Goal: Transaction & Acquisition: Purchase product/service

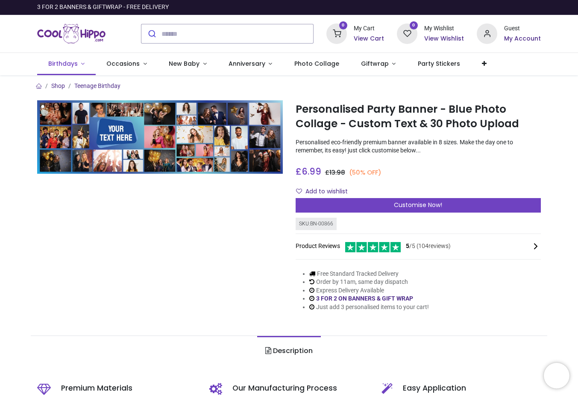
click at [63, 65] on span "Birthdays" at bounding box center [62, 63] width 29 height 9
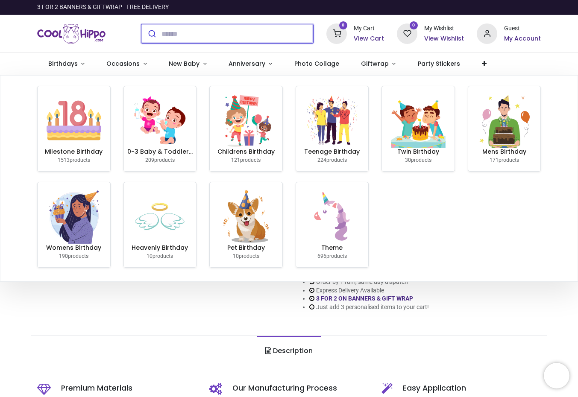
click at [223, 40] on input "search" at bounding box center [237, 33] width 152 height 19
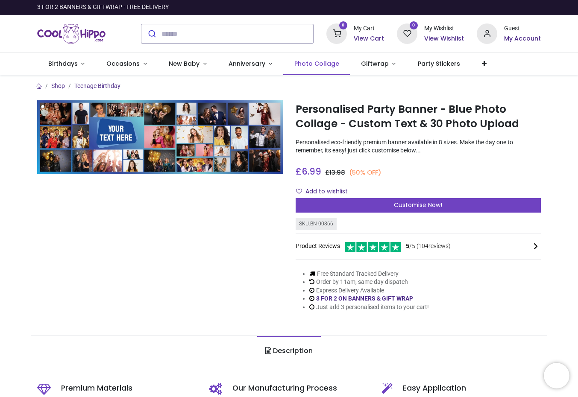
click at [327, 65] on span "Photo Collage" at bounding box center [316, 63] width 45 height 9
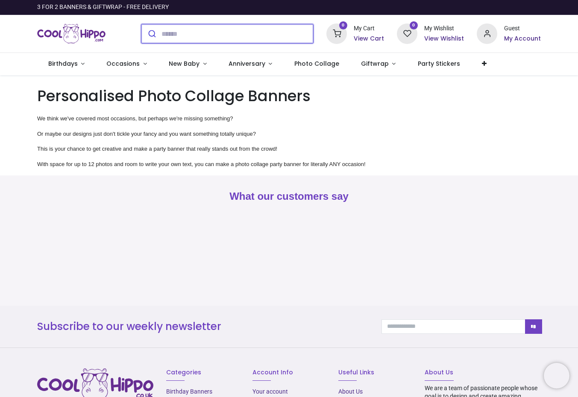
click at [254, 33] on input "search" at bounding box center [237, 33] width 152 height 19
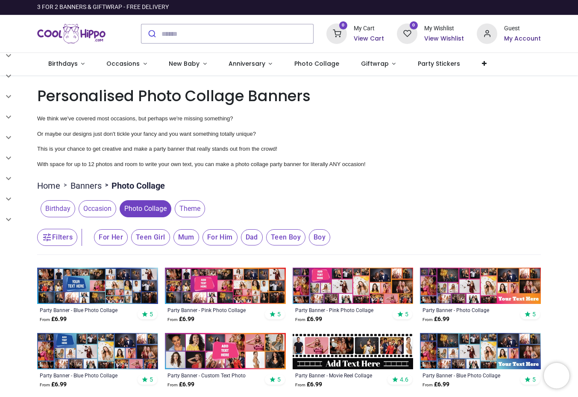
click at [175, 235] on span "Mum" at bounding box center [186, 237] width 26 height 16
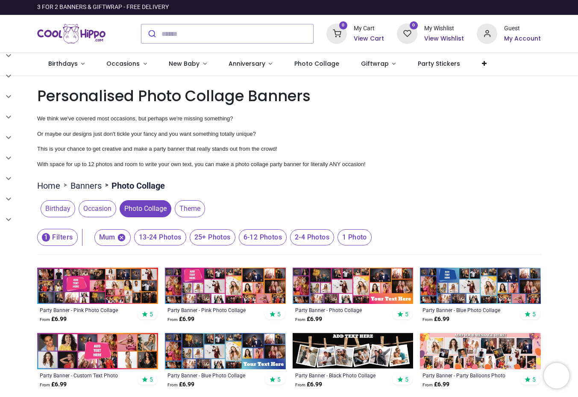
click at [160, 212] on span "Photo Collage" at bounding box center [146, 208] width 52 height 17
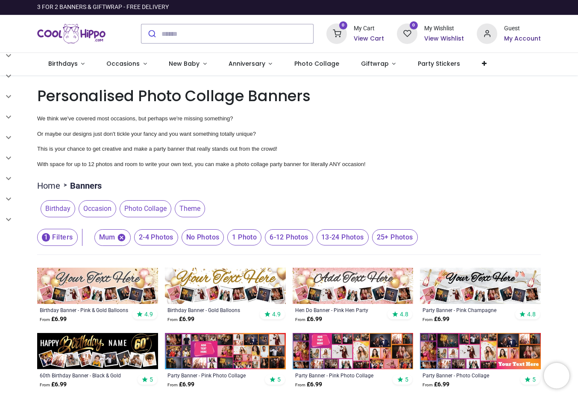
click at [186, 208] on span "Theme" at bounding box center [190, 208] width 30 height 17
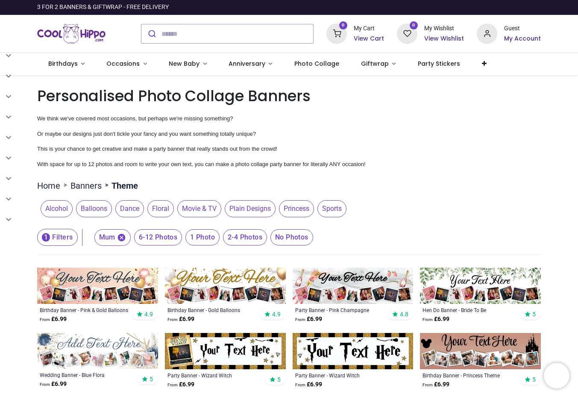
click at [132, 211] on span "Dance" at bounding box center [129, 208] width 29 height 17
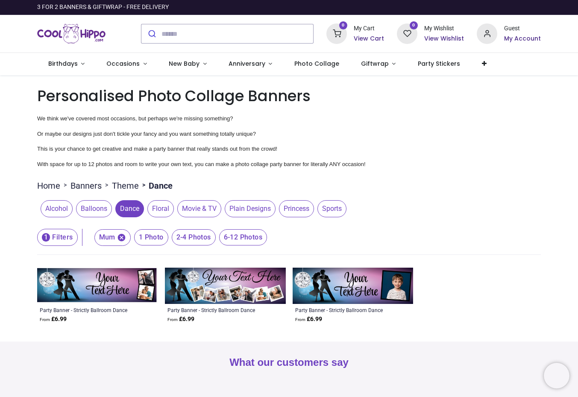
click at [131, 209] on span "Dance" at bounding box center [129, 208] width 29 height 17
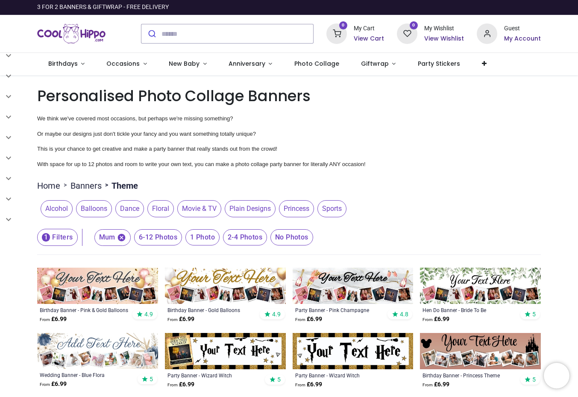
click at [59, 208] on span "Alcohol" at bounding box center [57, 208] width 32 height 17
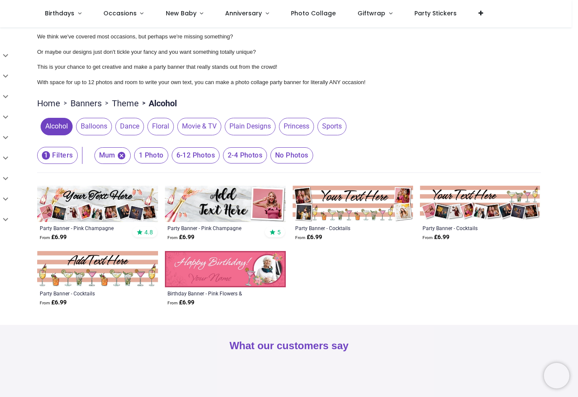
scroll to position [36, 0]
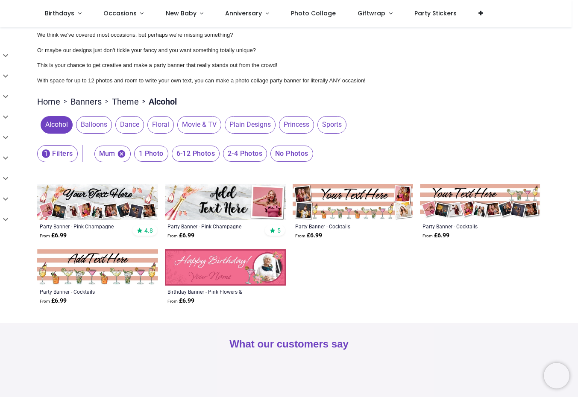
click at [60, 129] on span "Alcohol" at bounding box center [57, 124] width 32 height 17
click at [96, 127] on span "Balloons" at bounding box center [94, 124] width 36 height 17
click at [97, 126] on span "Balloons" at bounding box center [94, 124] width 36 height 17
click at [97, 131] on span "Balloons" at bounding box center [94, 124] width 36 height 17
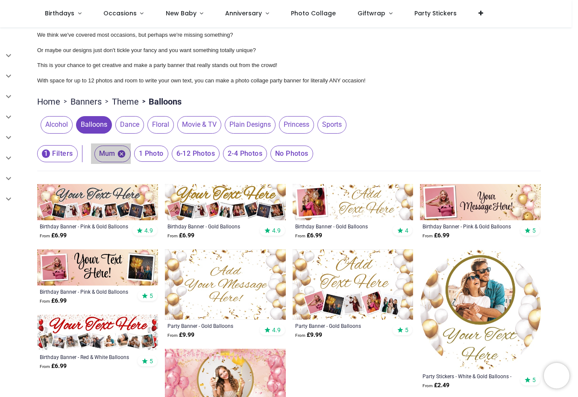
click at [120, 155] on icon "button" at bounding box center [122, 154] width 8 height 8
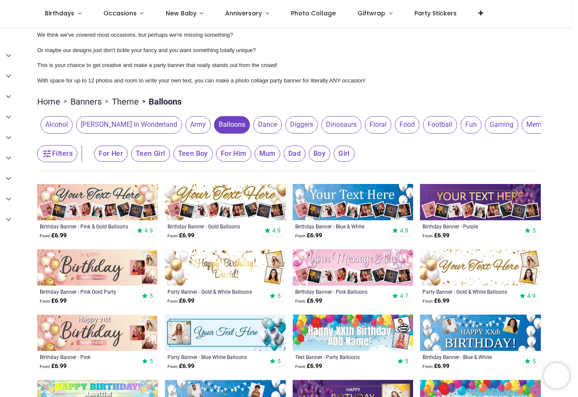
click at [239, 162] on span "For Him" at bounding box center [233, 154] width 35 height 16
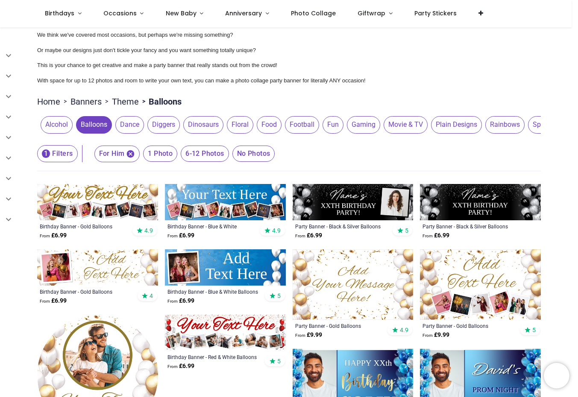
click at [136, 164] on div "For Him 1 Photo 6-12 Photos No Photos" at bounding box center [183, 154] width 184 height 21
click at [127, 158] on icon "button" at bounding box center [131, 154] width 8 height 8
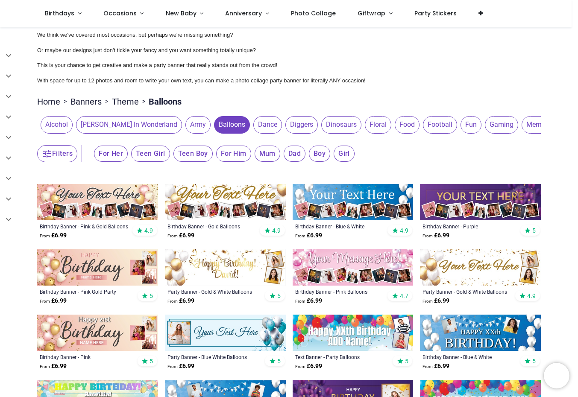
click at [97, 162] on span "For Her" at bounding box center [111, 154] width 34 height 16
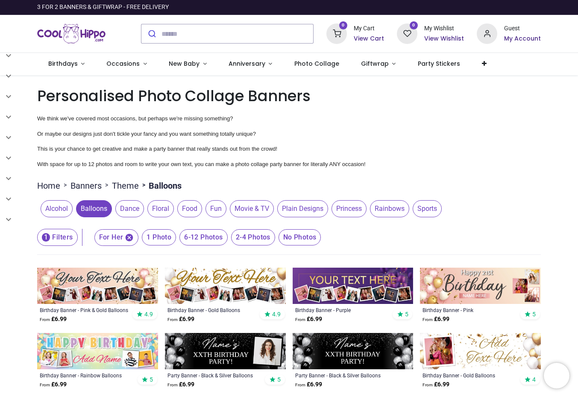
click at [94, 208] on span "Balloons" at bounding box center [94, 208] width 36 height 17
click at [94, 209] on span "Balloons" at bounding box center [94, 208] width 36 height 17
click at [94, 210] on span "Balloons" at bounding box center [94, 208] width 36 height 17
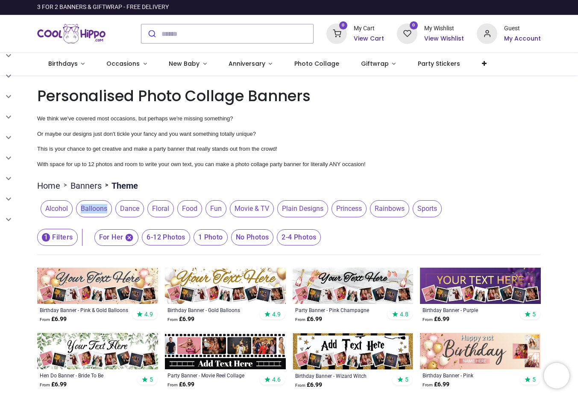
click at [92, 210] on span "Balloons" at bounding box center [94, 208] width 36 height 17
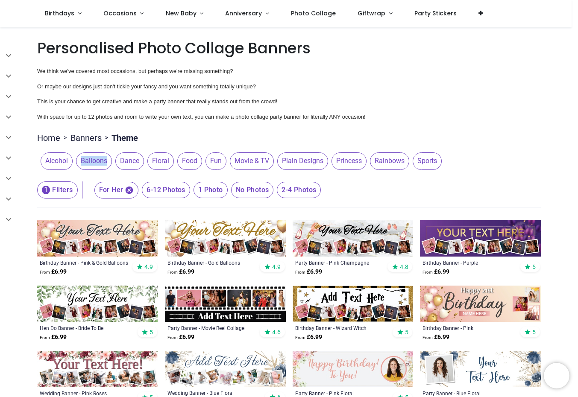
scroll to position [102, 0]
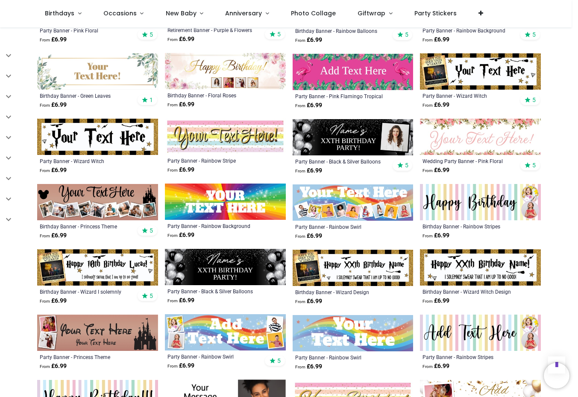
scroll to position [712, 0]
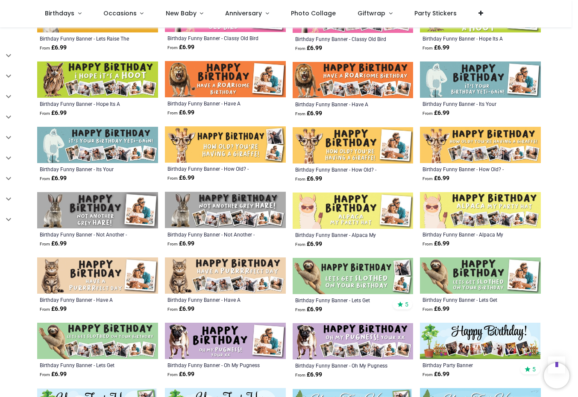
scroll to position [1271, 0]
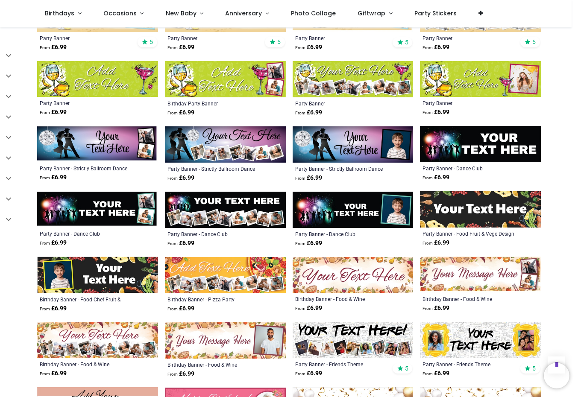
scroll to position [1765, 0]
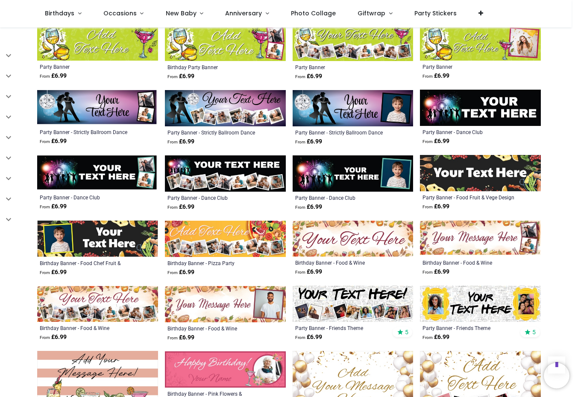
click at [236, 174] on img at bounding box center [225, 174] width 121 height 36
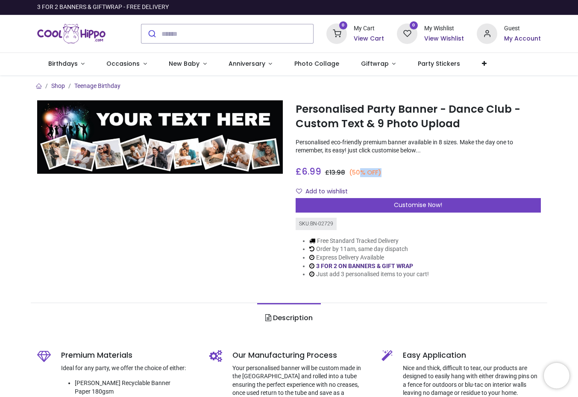
drag, startPoint x: 362, startPoint y: 170, endPoint x: 397, endPoint y: 169, distance: 35.5
click at [397, 169] on div "£ 6.99 6.99 GBP £ 13.98 (50% OFF) £ 13.98 Not Available For Sale" at bounding box center [419, 170] width 246 height 16
click at [403, 169] on div "£ 6.99 6.99 GBP £ 13.98 (50% OFF) £ 13.98 Not Available For Sale" at bounding box center [419, 170] width 246 height 16
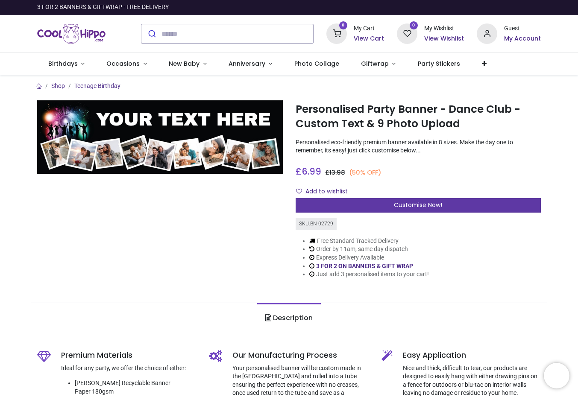
click at [424, 207] on span "Customise Now!" at bounding box center [418, 205] width 48 height 9
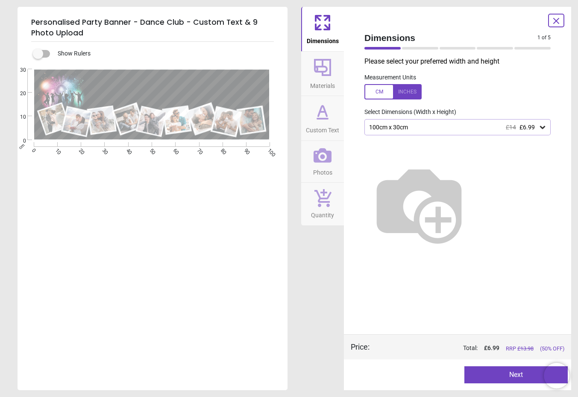
click at [430, 128] on div "100cm x 30cm £14 £6.99" at bounding box center [453, 127] width 170 height 7
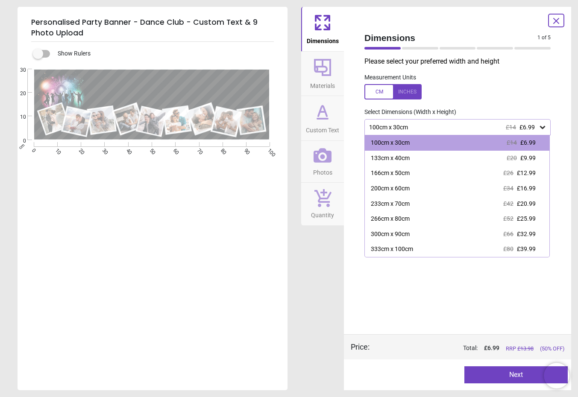
click at [430, 123] on div "100cm x 30cm £14 £6.99" at bounding box center [457, 127] width 186 height 16
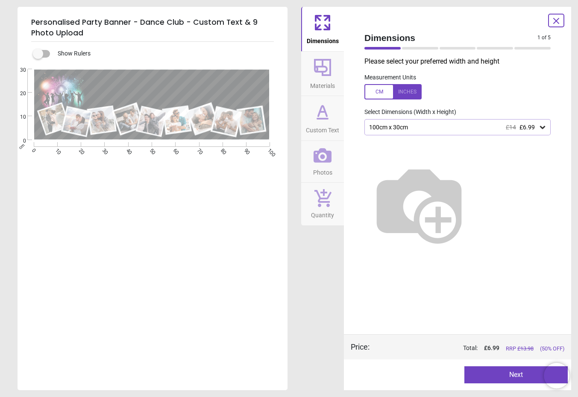
click at [464, 129] on div "100cm x 30cm £14 £6.99" at bounding box center [453, 127] width 170 height 7
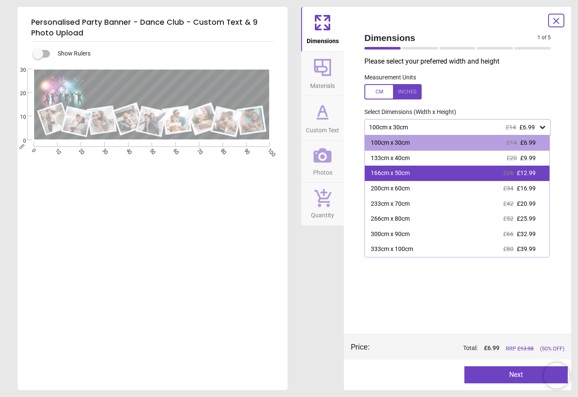
click at [445, 177] on div "166cm x 50cm £26 £12.99" at bounding box center [457, 173] width 185 height 15
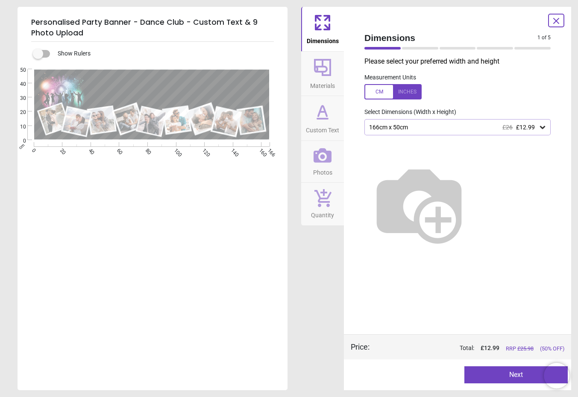
click at [455, 134] on div "166cm x 50cm £26 £12.99" at bounding box center [457, 127] width 186 height 16
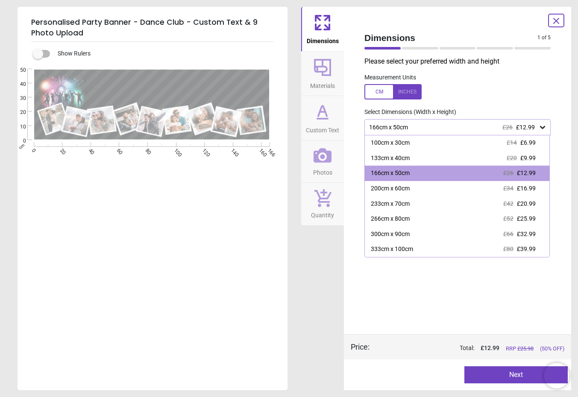
click at [459, 191] on div "200cm x 60cm £34 £16.99" at bounding box center [457, 188] width 185 height 15
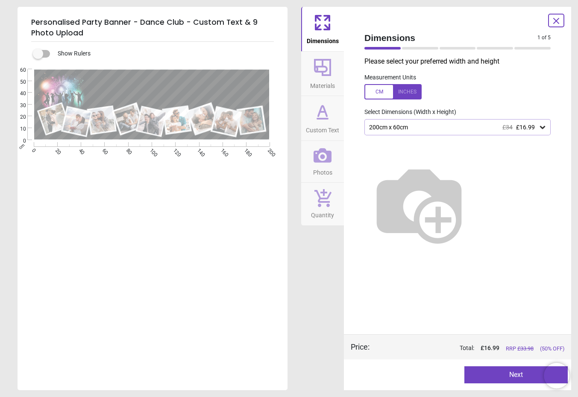
click at [336, 66] on button "Materials" at bounding box center [322, 74] width 43 height 44
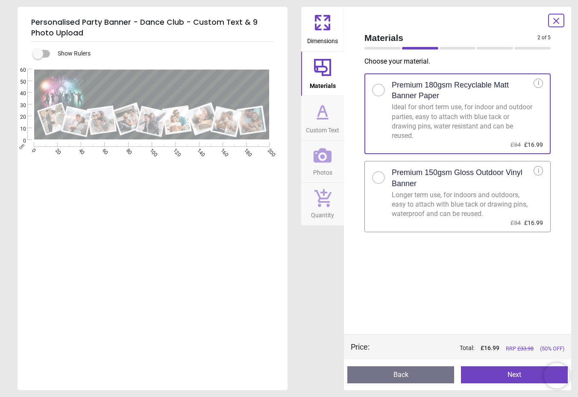
click at [327, 113] on icon at bounding box center [322, 112] width 21 height 21
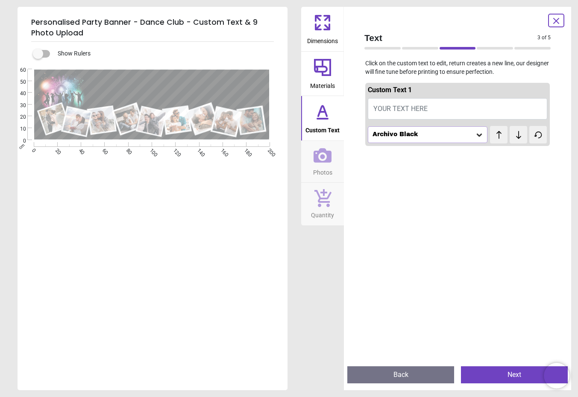
drag, startPoint x: 431, startPoint y: 118, endPoint x: 431, endPoint y: 113, distance: 5.1
click at [431, 117] on button "YOUR TEXT HERE" at bounding box center [457, 108] width 179 height 21
click at [431, 112] on button "YOUR TEXT HERE" at bounding box center [457, 108] width 179 height 21
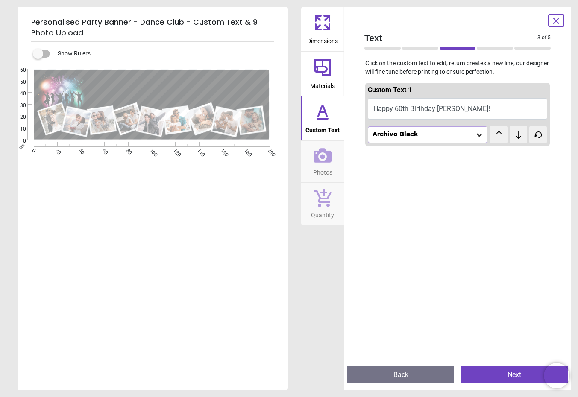
type textarea "**********"
click at [424, 141] on div "Archivo Black" at bounding box center [428, 134] width 120 height 16
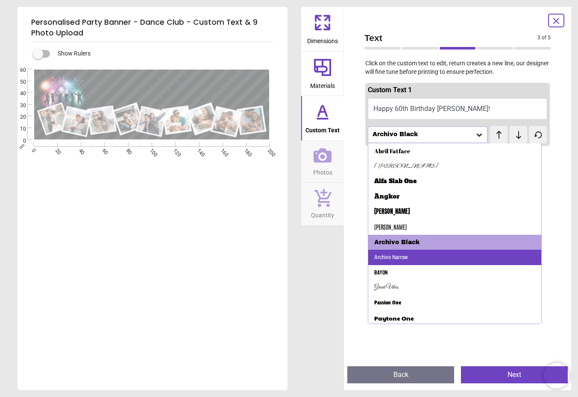
click at [463, 256] on div "Archivo Narrow" at bounding box center [454, 257] width 173 height 15
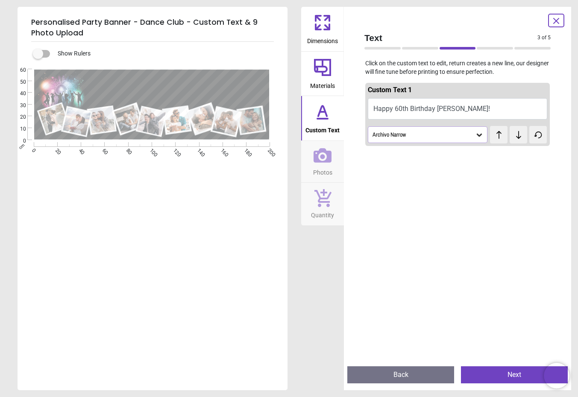
click at [435, 129] on div "Archivo Narrow" at bounding box center [428, 134] width 120 height 16
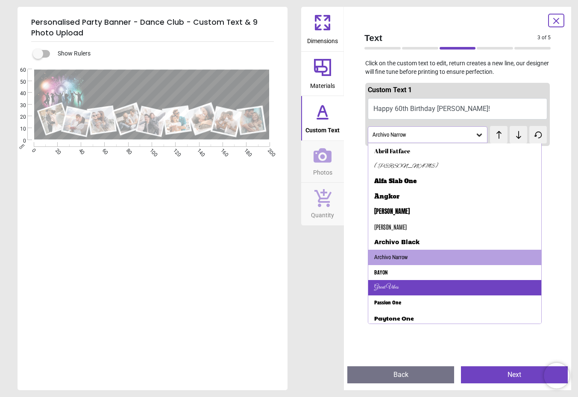
click at [415, 292] on div "Great Vibes" at bounding box center [454, 287] width 173 height 15
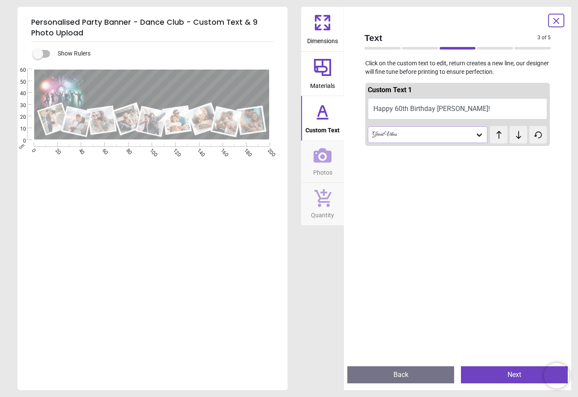
click at [423, 135] on div "Great Vibes" at bounding box center [423, 134] width 103 height 7
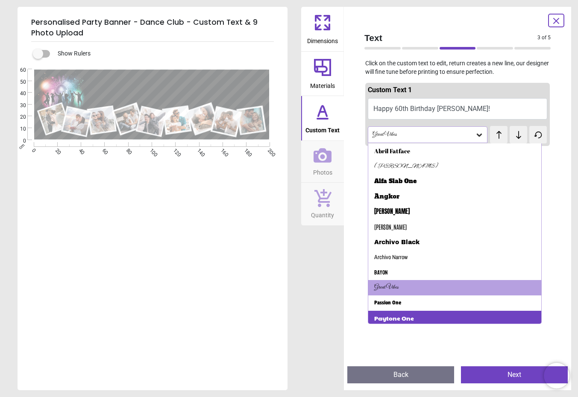
click at [438, 321] on div "Paytone One" at bounding box center [454, 318] width 173 height 15
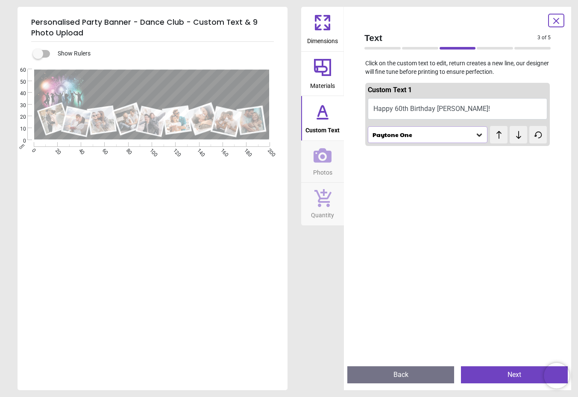
click at [415, 130] on div "Paytone One" at bounding box center [428, 134] width 120 height 16
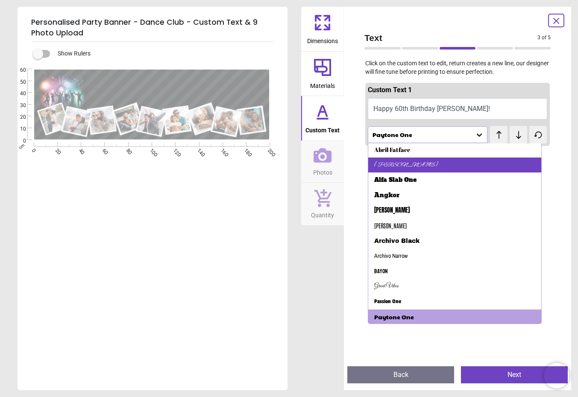
scroll to position [2, 0]
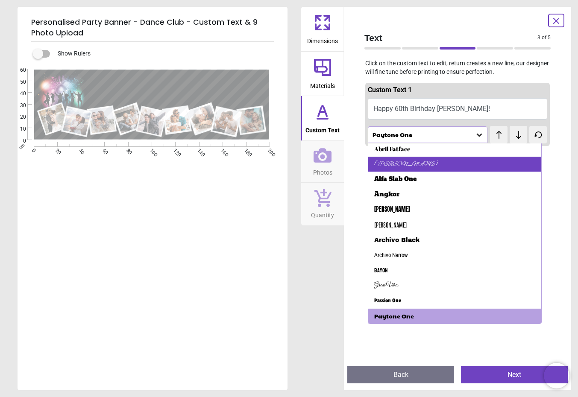
click at [413, 162] on div "Alex Brush" at bounding box center [454, 164] width 173 height 15
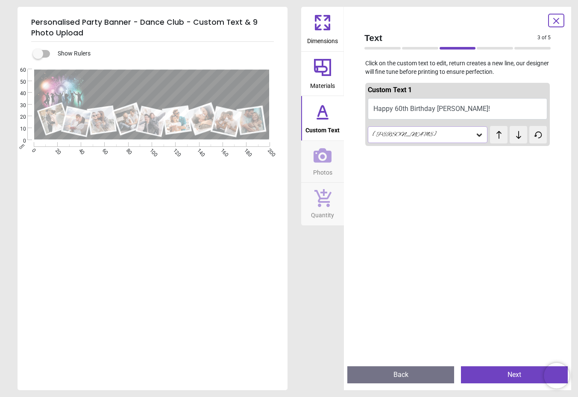
click at [412, 134] on div "Alex Brush" at bounding box center [423, 134] width 103 height 7
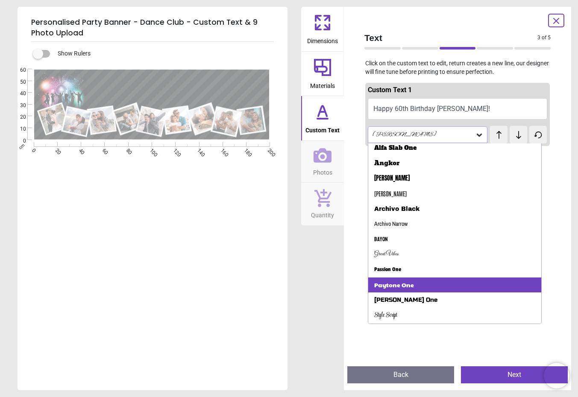
scroll to position [36, 0]
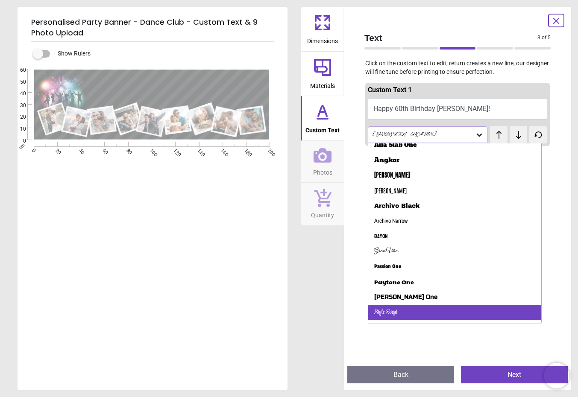
click at [422, 309] on div "Style Script" at bounding box center [454, 312] width 173 height 15
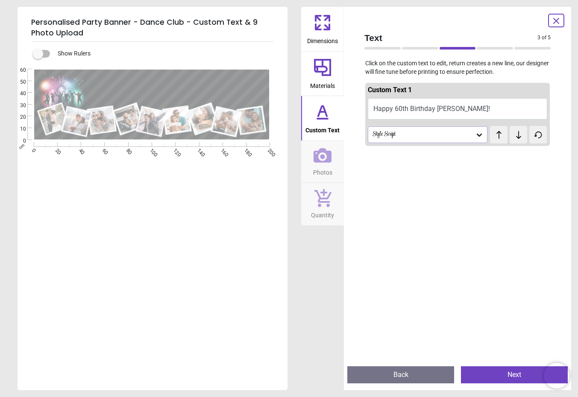
click at [410, 133] on div "Style Script" at bounding box center [423, 134] width 103 height 7
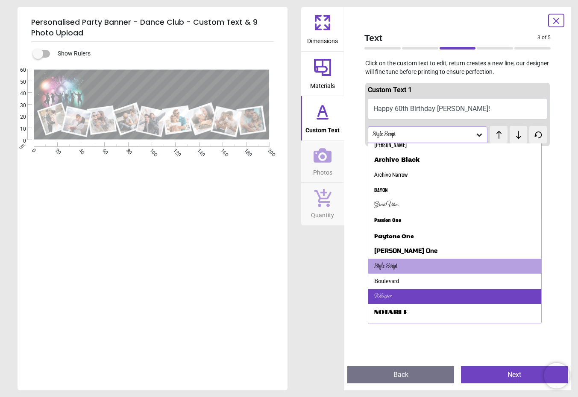
scroll to position [83, 0]
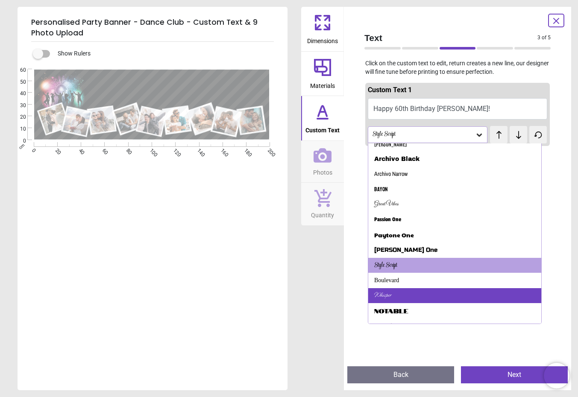
click at [431, 293] on div "Whisper" at bounding box center [454, 295] width 173 height 15
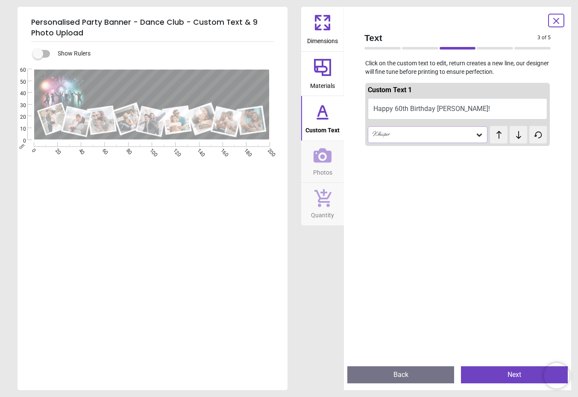
drag, startPoint x: 409, startPoint y: 133, endPoint x: 410, endPoint y: 142, distance: 8.6
click at [409, 133] on div "Whisper" at bounding box center [423, 134] width 103 height 7
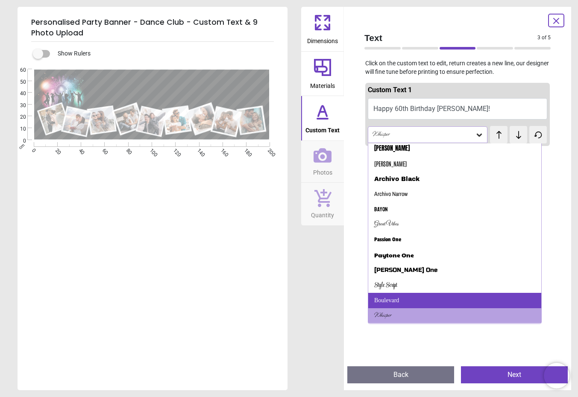
scroll to position [94, 0]
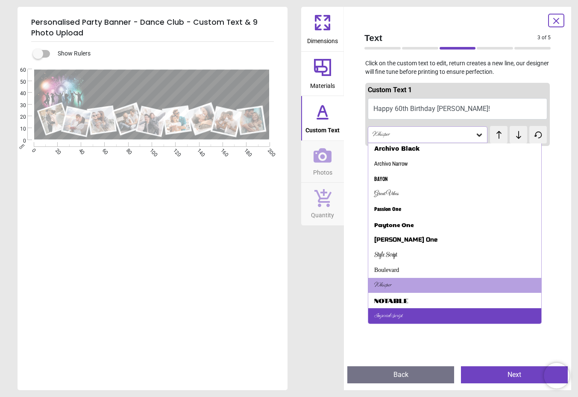
click at [411, 315] on div "Imperial Script" at bounding box center [454, 315] width 173 height 15
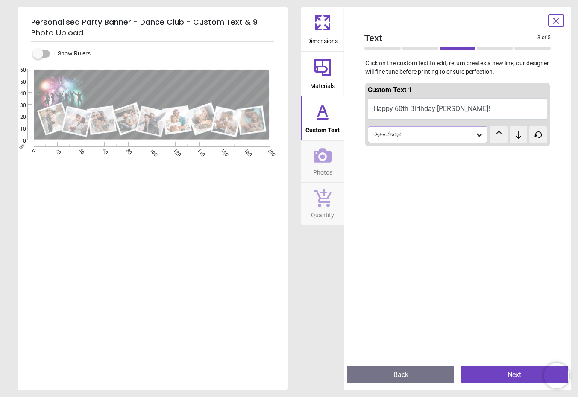
click at [411, 140] on div "Imperial Script" at bounding box center [428, 134] width 120 height 16
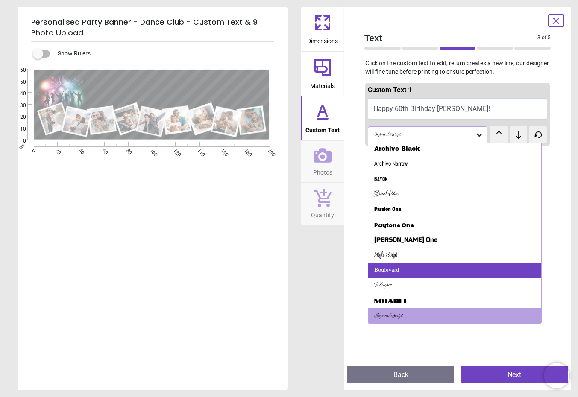
click at [400, 271] on div "Boulevard" at bounding box center [454, 270] width 173 height 15
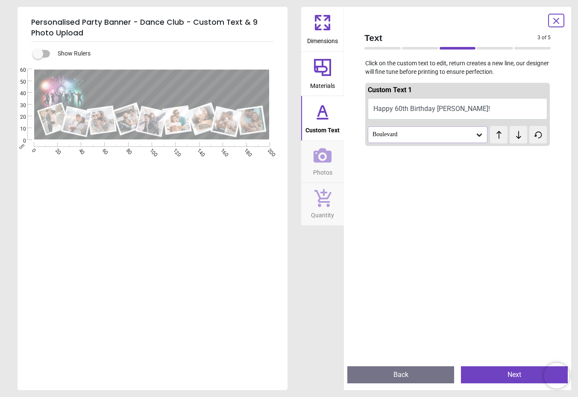
drag, startPoint x: 223, startPoint y: 82, endPoint x: 226, endPoint y: 91, distance: 9.3
click at [226, 91] on textarea "**********" at bounding box center [174, 88] width 170 height 16
click at [460, 259] on div at bounding box center [457, 348] width 185 height 397
click at [516, 136] on icon at bounding box center [518, 135] width 5 height 8
click at [511, 135] on div "test test" at bounding box center [504, 130] width 28 height 9
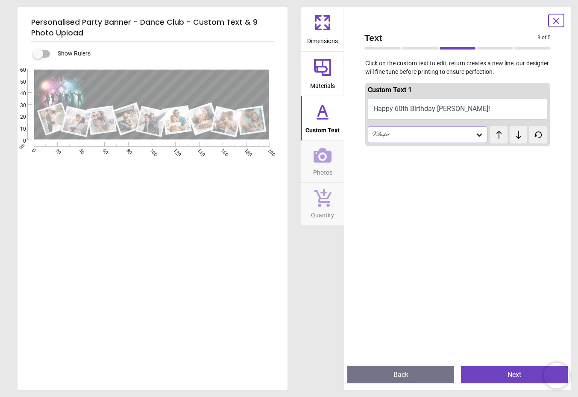
click at [513, 140] on button at bounding box center [519, 135] width 18 height 18
click at [495, 136] on icon at bounding box center [499, 135] width 13 height 9
click at [495, 135] on div "test test" at bounding box center [504, 130] width 28 height 9
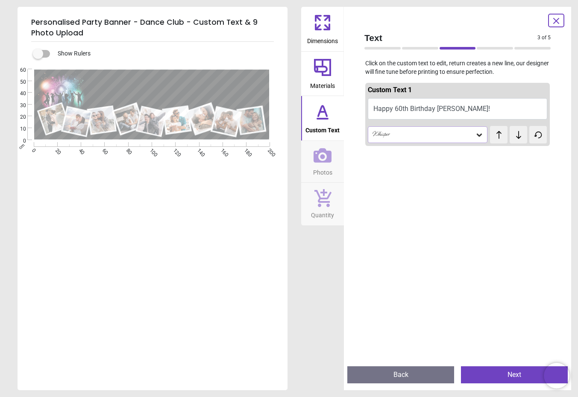
click at [444, 130] on div "Whisper" at bounding box center [428, 134] width 120 height 16
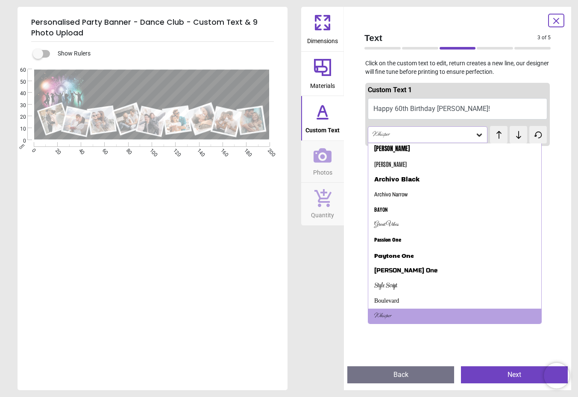
scroll to position [0, 0]
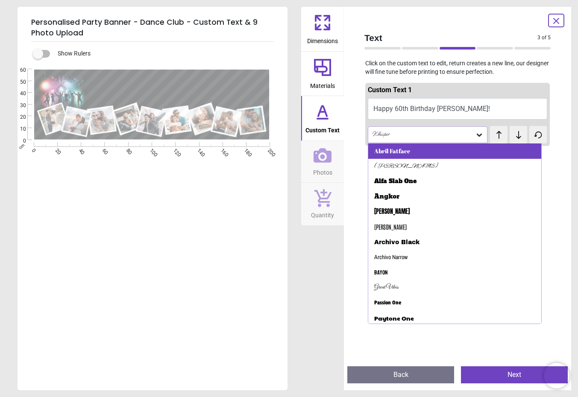
click at [430, 154] on div "Abril Fatface" at bounding box center [454, 151] width 173 height 15
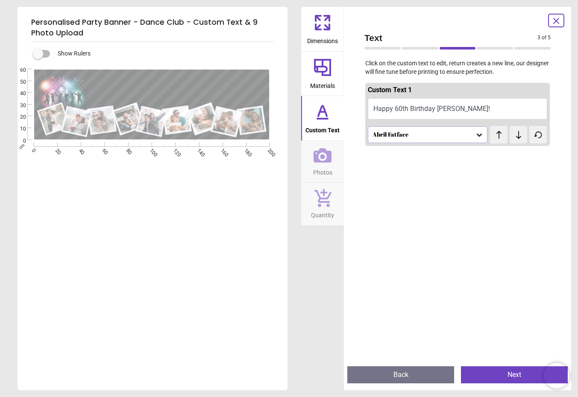
click at [417, 135] on div "Abril Fatface" at bounding box center [423, 134] width 103 height 7
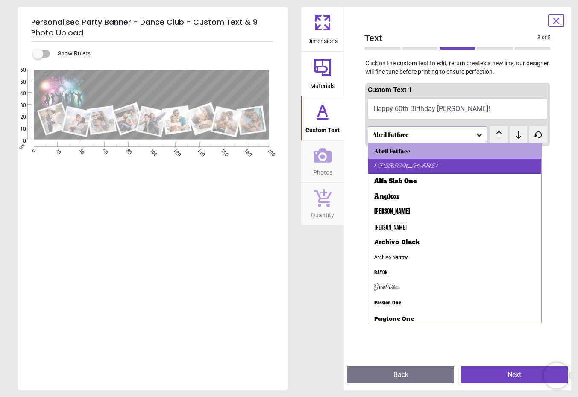
click at [416, 167] on div "Alex Brush" at bounding box center [454, 166] width 173 height 15
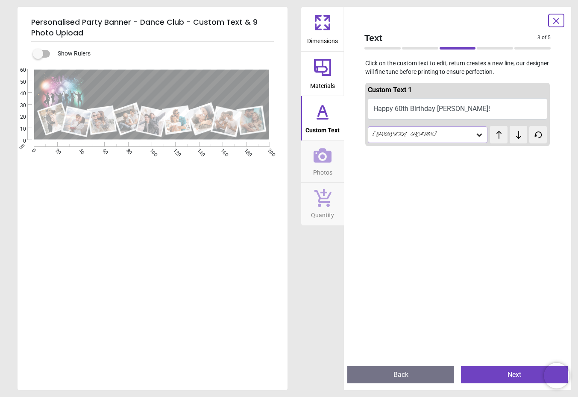
click at [412, 134] on div "Alex Brush" at bounding box center [423, 134] width 103 height 7
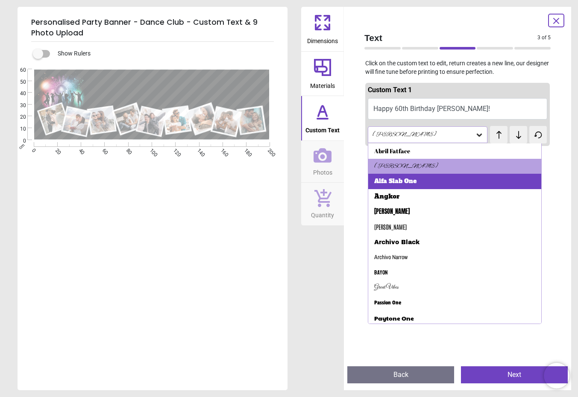
click at [418, 185] on div "Alfa Slab One" at bounding box center [454, 181] width 173 height 15
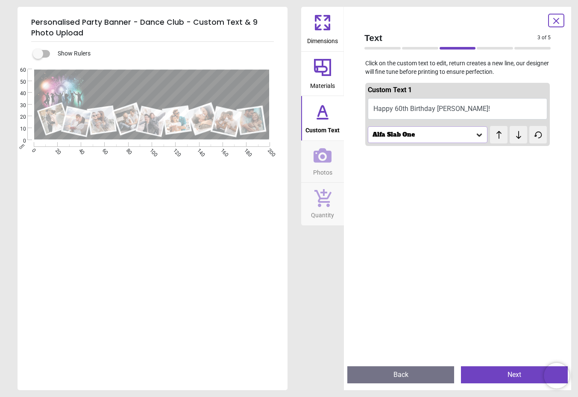
click at [405, 139] on div "Alfa Slab One" at bounding box center [428, 134] width 120 height 16
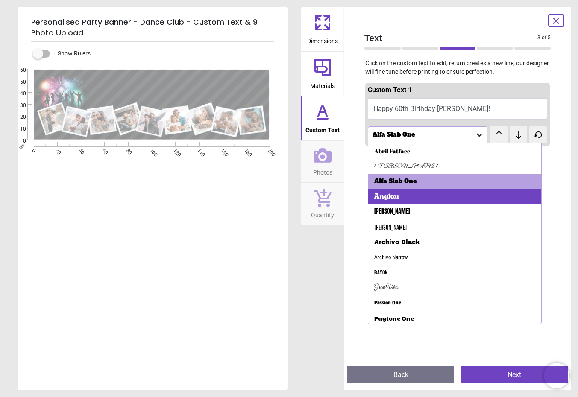
click at [411, 203] on div "Angkor" at bounding box center [454, 196] width 173 height 15
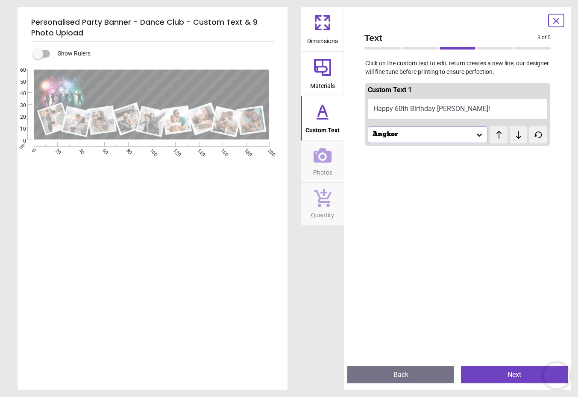
click at [413, 141] on div "Angkor" at bounding box center [428, 134] width 120 height 16
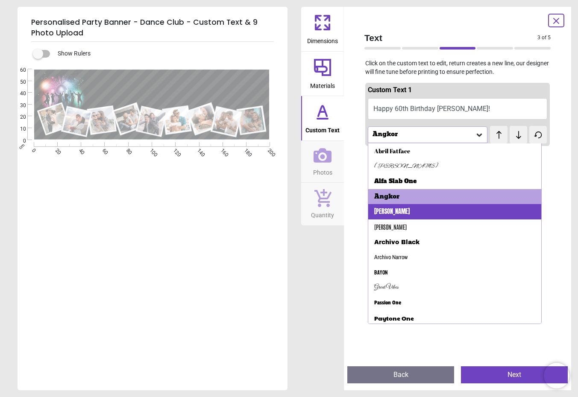
click at [419, 214] on div "Anton" at bounding box center [454, 211] width 173 height 15
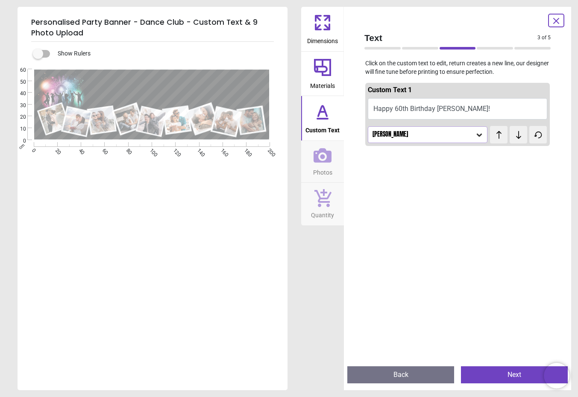
click at [405, 140] on div "Anton" at bounding box center [428, 134] width 120 height 16
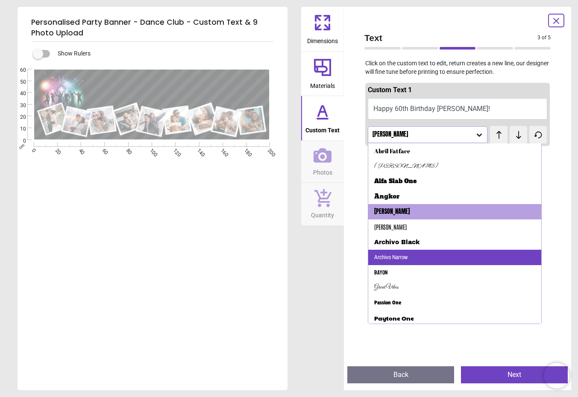
click at [407, 263] on div "Archivo Narrow" at bounding box center [454, 257] width 173 height 15
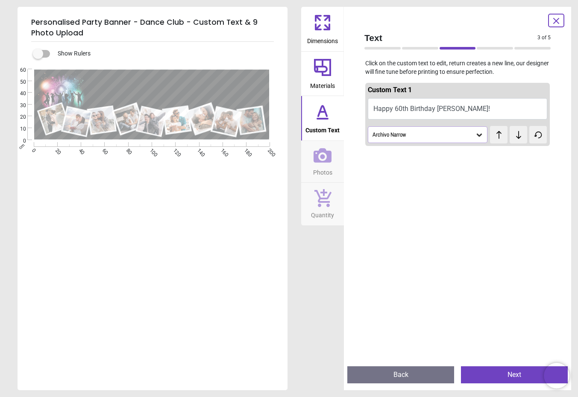
click at [417, 132] on div "Archivo Narrow" at bounding box center [423, 134] width 103 height 7
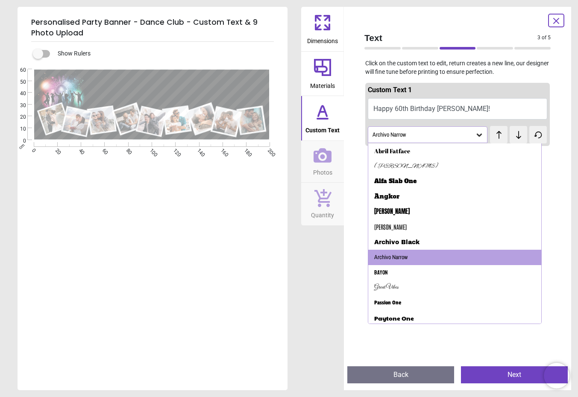
drag, startPoint x: 451, startPoint y: 290, endPoint x: 452, endPoint y: 285, distance: 5.7
click at [452, 290] on div "Great Vibes" at bounding box center [454, 287] width 173 height 15
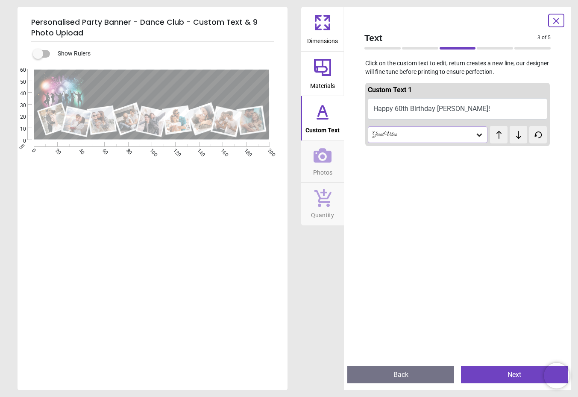
click at [393, 147] on div "Custom Text 1 Happy 60th Birthday Lesley! Great Vibes test test" at bounding box center [457, 114] width 185 height 67
click at [286, 108] on div ".cls-1 { filter: url(#drop-shadow-2); } .cls-1, .cls-2, .cls-3, .cls-4, .cls-5,…" at bounding box center [153, 187] width 270 height 242
click at [213, 164] on div "**********" at bounding box center [152, 267] width 268 height 397
drag, startPoint x: 128, startPoint y: 152, endPoint x: 123, endPoint y: 152, distance: 4.7
click at [124, 152] on div "**********" at bounding box center [152, 267] width 268 height 397
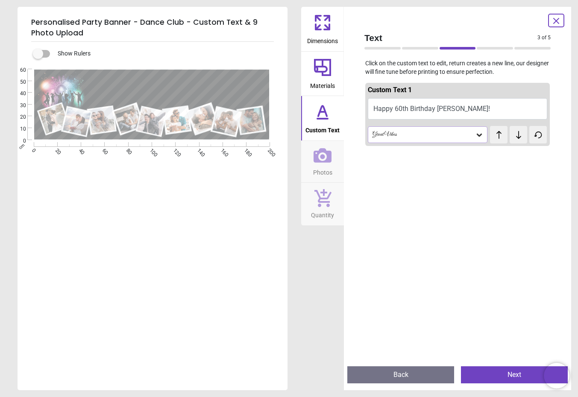
click at [60, 147] on div "**********" at bounding box center [152, 267] width 268 height 397
click at [515, 380] on button "Next" at bounding box center [514, 375] width 107 height 17
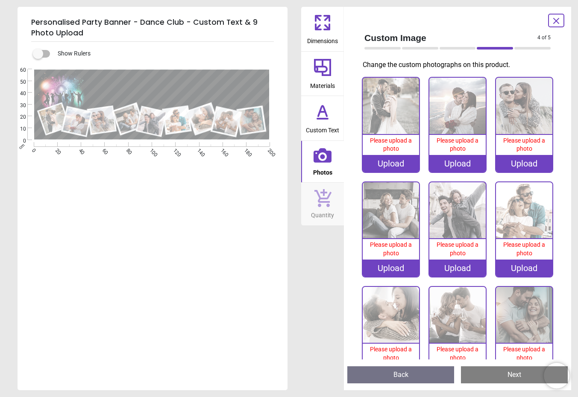
click at [495, 378] on button "Next" at bounding box center [514, 375] width 107 height 17
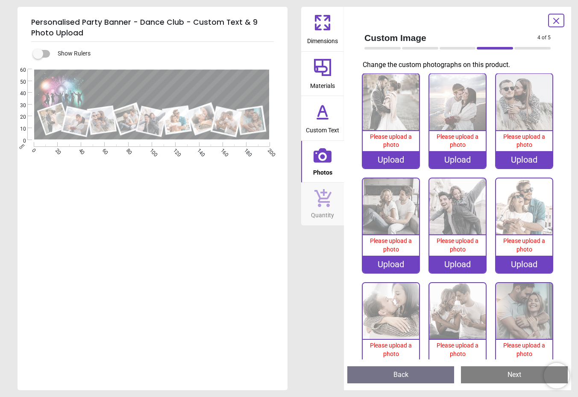
scroll to position [4, 0]
click at [554, 17] on icon at bounding box center [556, 21] width 10 height 10
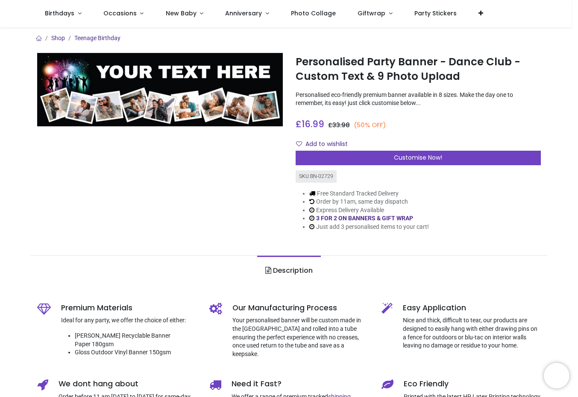
scroll to position [211, 0]
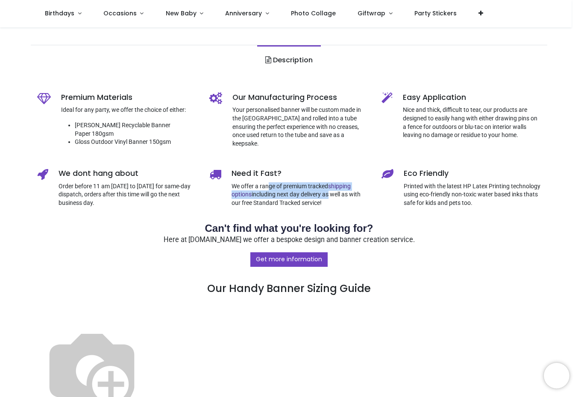
drag, startPoint x: 270, startPoint y: 179, endPoint x: 332, endPoint y: 182, distance: 62.4
click at [332, 182] on p "We offer a range of premium tracked shipping options including next day deliver…" at bounding box center [300, 194] width 137 height 25
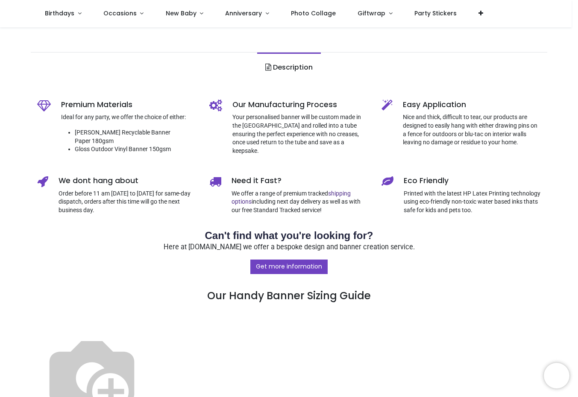
scroll to position [0, 0]
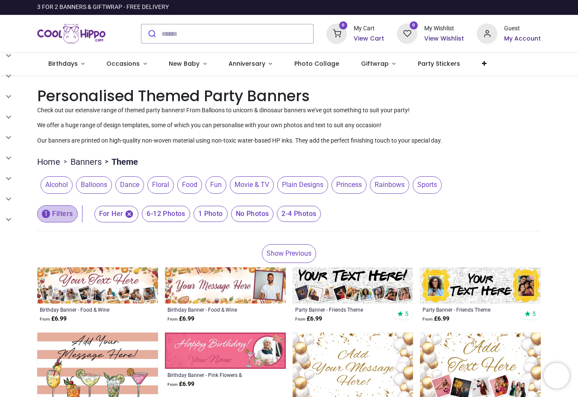
click at [67, 215] on button "1 Filters" at bounding box center [57, 214] width 41 height 17
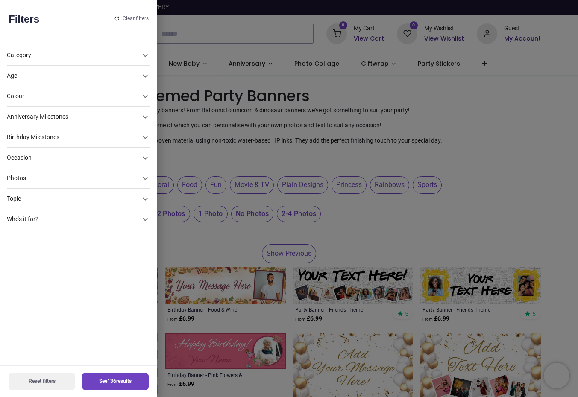
click at [23, 174] on div "Photos" at bounding box center [79, 178] width 144 height 21
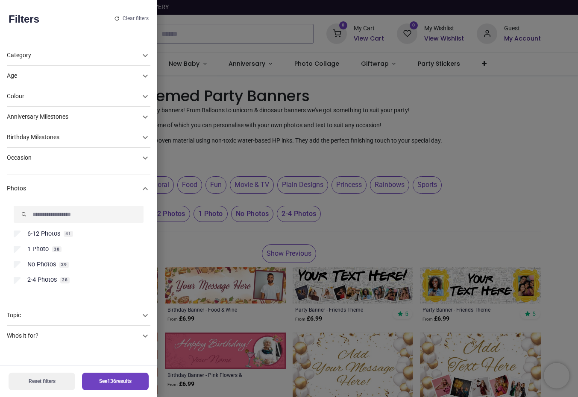
scroll to position [0, 0]
click at [50, 234] on span "6-12 Photos" at bounding box center [43, 233] width 33 height 9
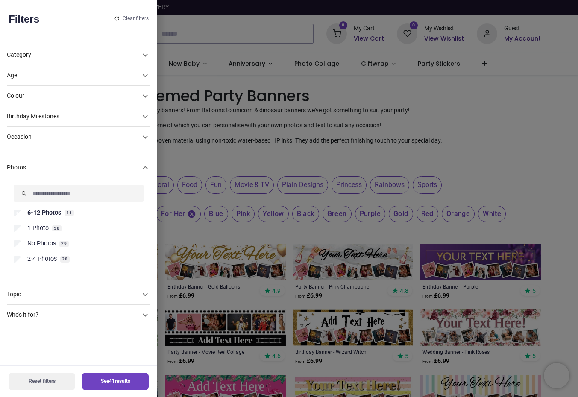
click at [204, 155] on div at bounding box center [289, 198] width 578 height 397
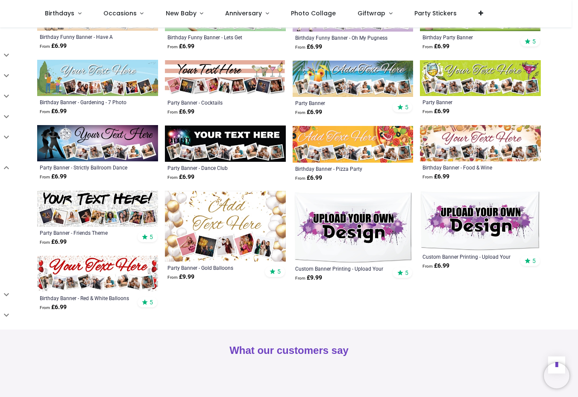
scroll to position [625, 0]
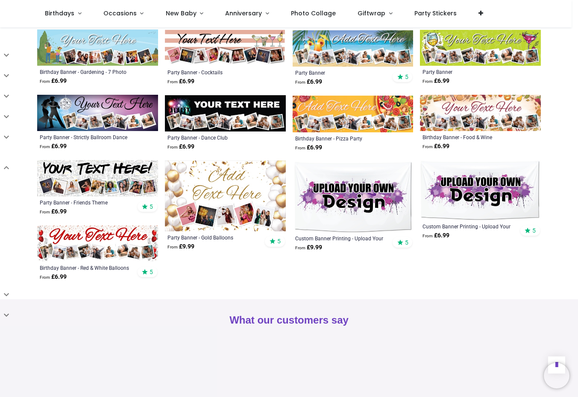
click at [209, 103] on img at bounding box center [225, 113] width 121 height 36
click at [229, 116] on img at bounding box center [225, 113] width 121 height 36
click at [244, 105] on img at bounding box center [225, 113] width 121 height 36
click at [220, 107] on img at bounding box center [225, 113] width 121 height 36
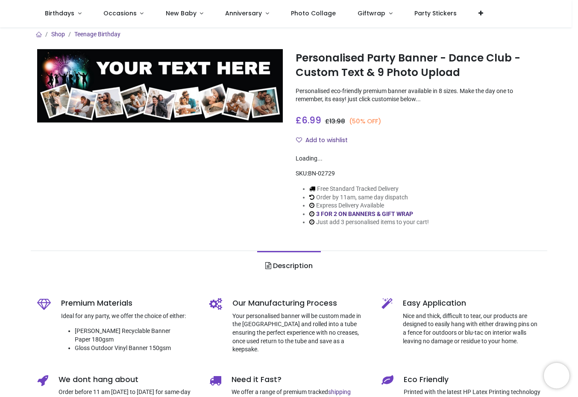
scroll to position [7, 0]
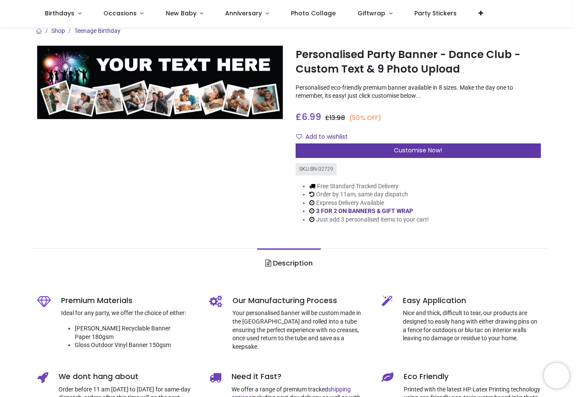
click at [364, 151] on div "Customise Now!" at bounding box center [419, 151] width 246 height 15
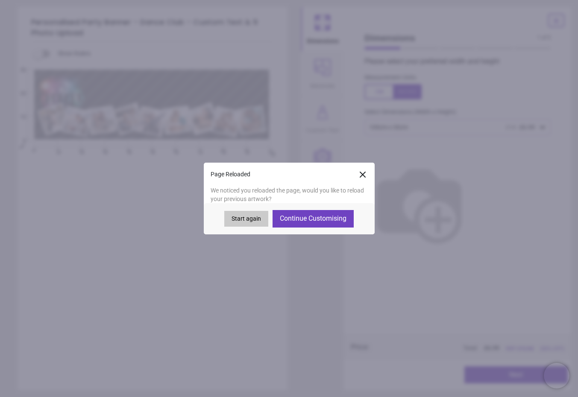
click at [328, 222] on button "Continue Customising" at bounding box center [313, 218] width 81 height 17
type textarea "**********"
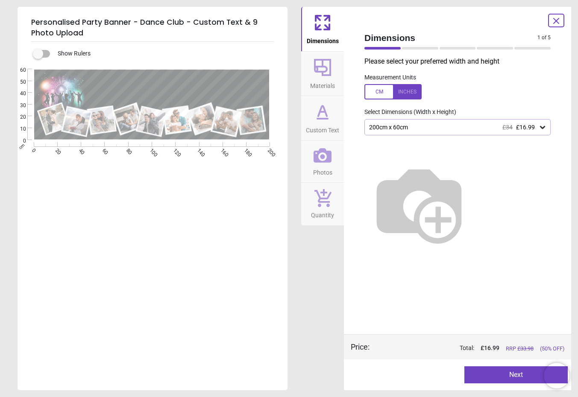
click at [313, 158] on button "Photos" at bounding box center [322, 162] width 43 height 42
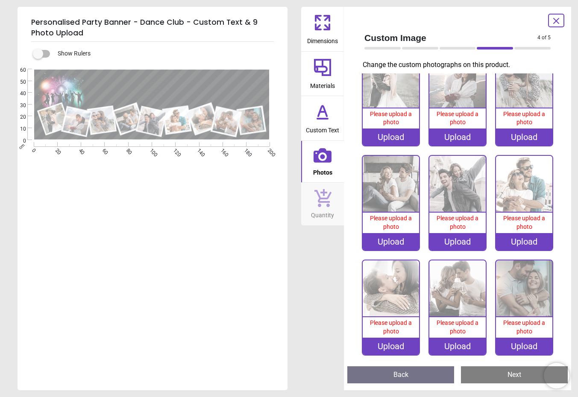
scroll to position [27, 0]
drag, startPoint x: 47, startPoint y: 116, endPoint x: 119, endPoint y: 119, distance: 71.9
click at [119, 119] on g at bounding box center [151, 120] width 229 height 35
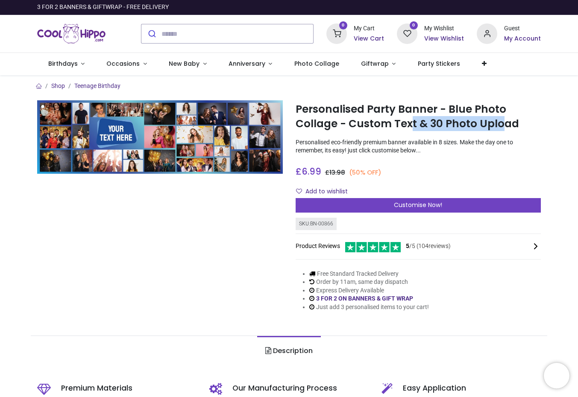
drag, startPoint x: 475, startPoint y: 120, endPoint x: 509, endPoint y: 121, distance: 34.2
click at [505, 120] on h1 "Personalised Party Banner - Blue Photo Collage - Custom Text & 30 Photo Upload" at bounding box center [419, 116] width 246 height 29
click at [509, 121] on h1 "Personalised Party Banner - Blue Photo Collage - Custom Text & 30 Photo Upload" at bounding box center [419, 116] width 246 height 29
drag, startPoint x: 454, startPoint y: 121, endPoint x: 495, endPoint y: 121, distance: 41.0
click at [494, 121] on h1 "Personalised Party Banner - Blue Photo Collage - Custom Text & 30 Photo Upload" at bounding box center [419, 116] width 246 height 29
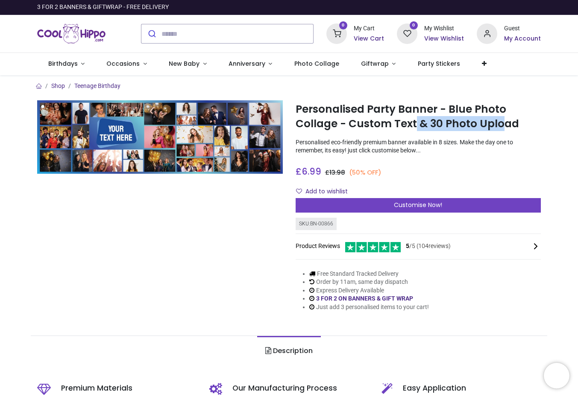
click at [496, 122] on h1 "Personalised Party Banner - Blue Photo Collage - Custom Text & 30 Photo Upload" at bounding box center [419, 116] width 246 height 29
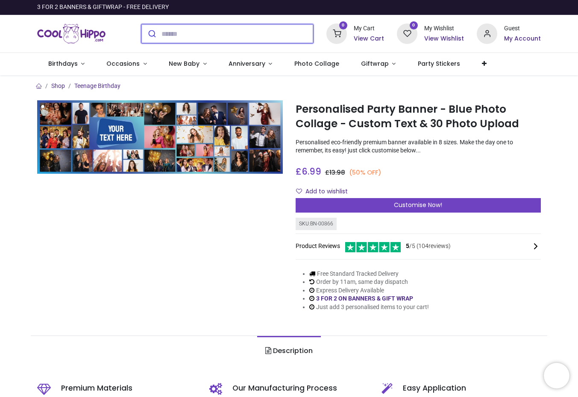
click at [225, 37] on input "search" at bounding box center [237, 33] width 152 height 19
click at [429, 111] on h1 "Personalised Party Banner - Blue Photo Collage - Custom Text & 30 Photo Upload" at bounding box center [419, 116] width 246 height 29
click at [411, 108] on h1 "Personalised Party Banner - Blue Photo Collage - Custom Text & 30 Photo Upload" at bounding box center [419, 116] width 246 height 29
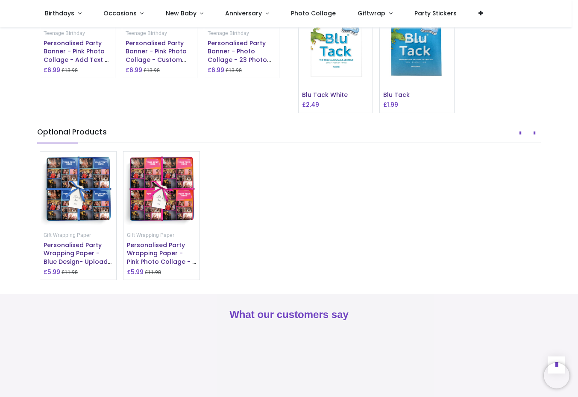
scroll to position [697, 0]
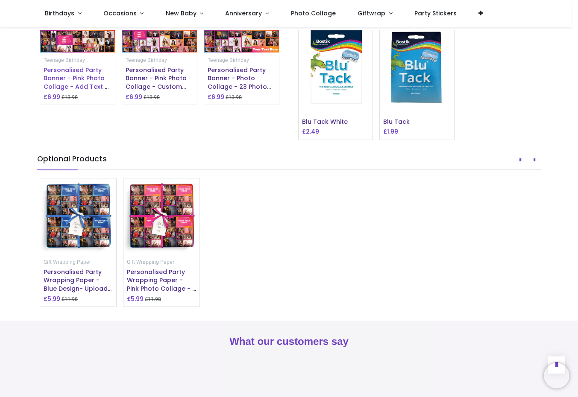
click at [71, 100] on span "Personalised Party Banner - Pink Photo Collage - Add Text & 30 Photo Upload" at bounding box center [77, 83] width 66 height 34
click at [91, 53] on img at bounding box center [77, 41] width 75 height 23
click at [69, 100] on span "Personalised Party Banner - Pink Photo Collage - Add Text & 30 Photo Upload" at bounding box center [77, 83] width 66 height 34
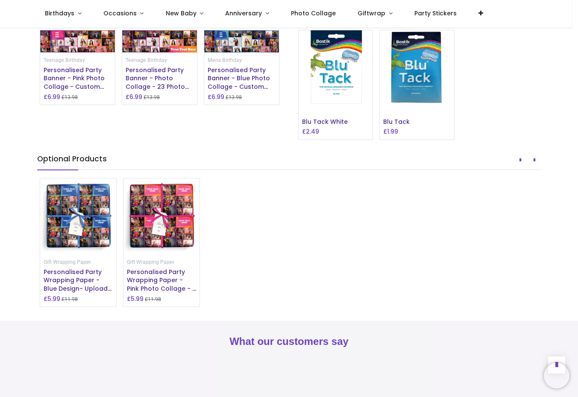
click at [276, 15] on icon "Next" at bounding box center [277, 12] width 2 height 6
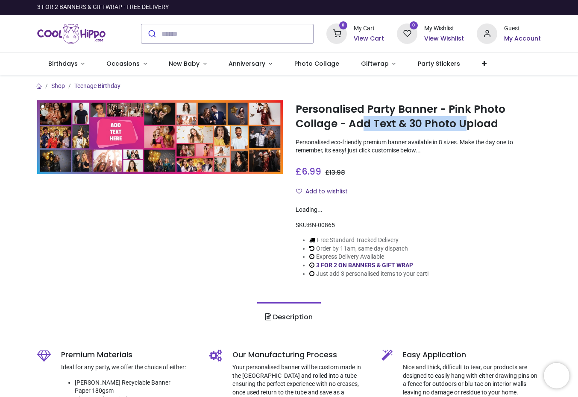
drag, startPoint x: 414, startPoint y: 119, endPoint x: 458, endPoint y: 118, distance: 44.4
click at [458, 119] on h1 "Personalised Party Banner - Pink Photo Collage - Add Text & 30 Photo Upload" at bounding box center [419, 116] width 246 height 29
click at [458, 118] on h1 "Personalised Party Banner - Pink Photo Collage - Add Text & 30 Photo Upload" at bounding box center [419, 116] width 246 height 29
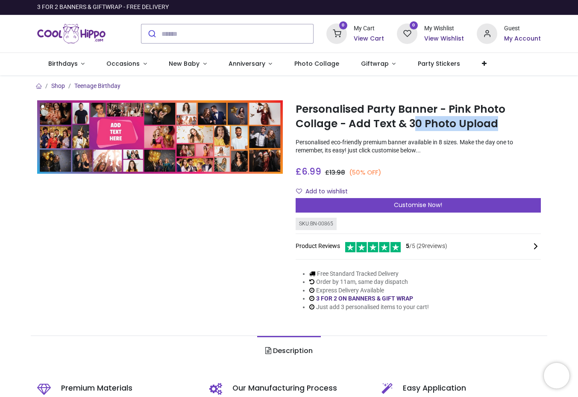
drag, startPoint x: 408, startPoint y: 130, endPoint x: 537, endPoint y: 129, distance: 128.6
click at [538, 132] on div "Personalised Party Banner - Pink Photo Collage - Add Text & 30 Photo Upload [UR…" at bounding box center [418, 212] width 258 height 225
click at [504, 120] on h1 "Personalised Party Banner - Pink Photo Collage - Add Text & 30 Photo Upload" at bounding box center [419, 116] width 246 height 29
drag, startPoint x: 509, startPoint y: 122, endPoint x: 400, endPoint y: 125, distance: 108.6
click at [400, 125] on h1 "Personalised Party Banner - Pink Photo Collage - Add Text & 30 Photo Upload" at bounding box center [419, 116] width 246 height 29
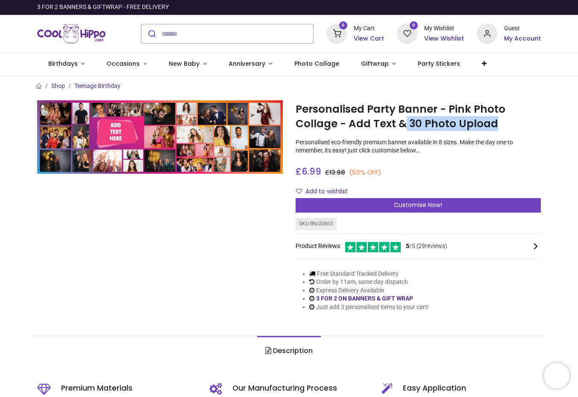
copy h1 "30 Photo Upload"
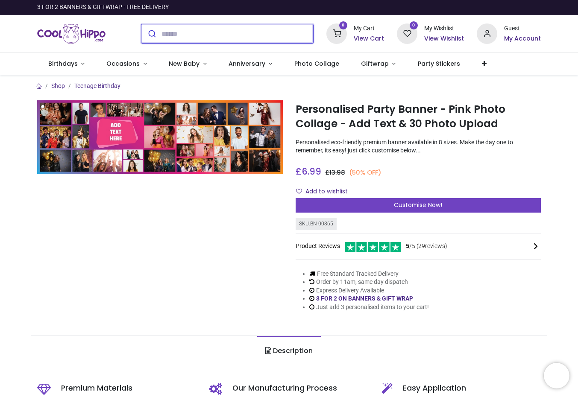
click at [182, 35] on input "search" at bounding box center [237, 33] width 152 height 19
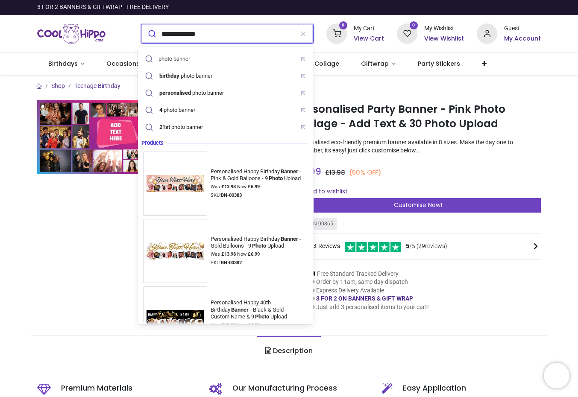
paste input "**********"
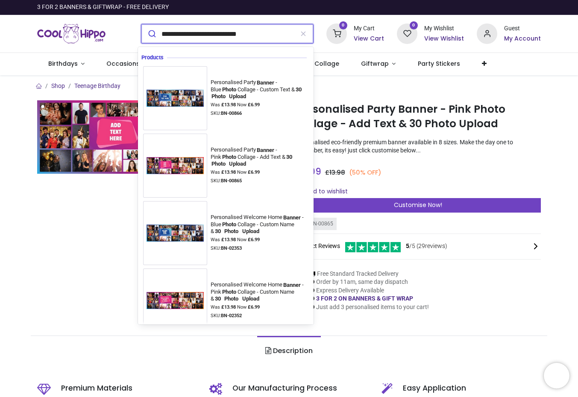
type input "**********"
click at [141, 24] on button "submit" at bounding box center [151, 33] width 20 height 19
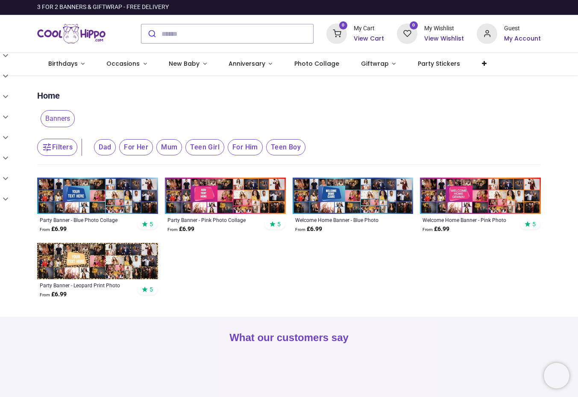
click at [494, 194] on img at bounding box center [480, 196] width 121 height 36
click at [109, 250] on img at bounding box center [97, 261] width 121 height 36
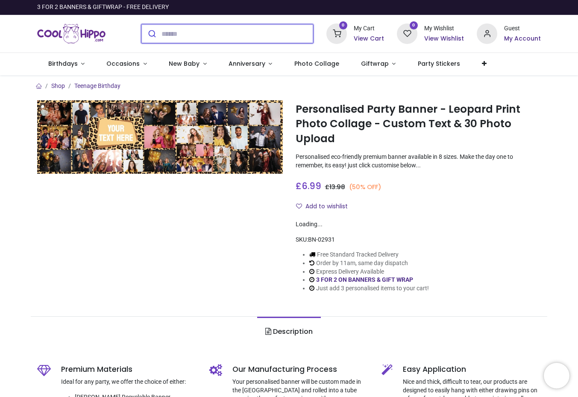
click at [197, 37] on input "search" at bounding box center [237, 33] width 152 height 19
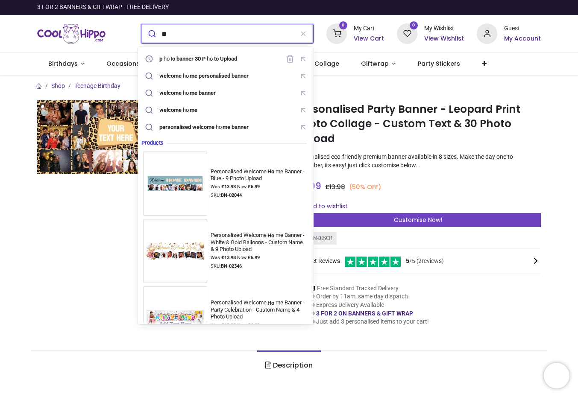
type input "*"
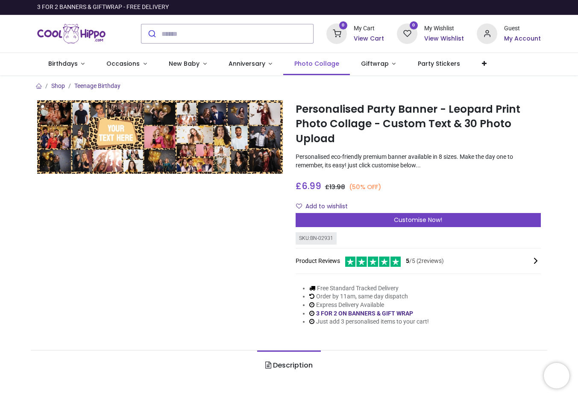
click at [311, 63] on span "Photo Collage" at bounding box center [316, 63] width 45 height 9
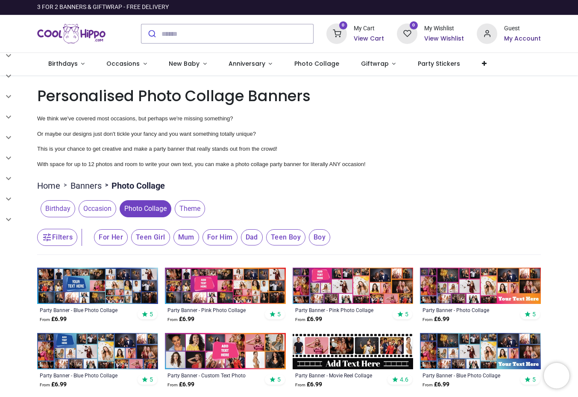
click at [66, 239] on button "Filters" at bounding box center [57, 237] width 40 height 17
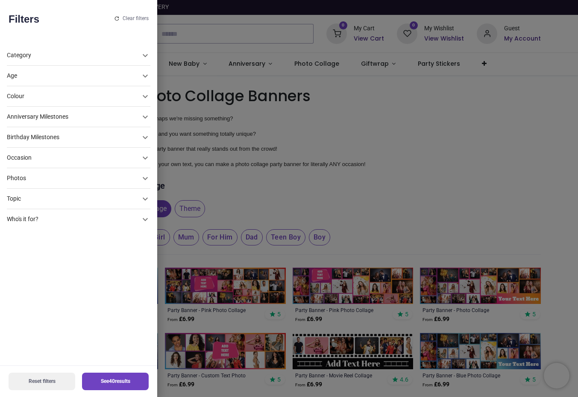
drag, startPoint x: 37, startPoint y: 174, endPoint x: 38, endPoint y: 181, distance: 7.4
click at [37, 174] on div "Photos" at bounding box center [79, 178] width 144 height 21
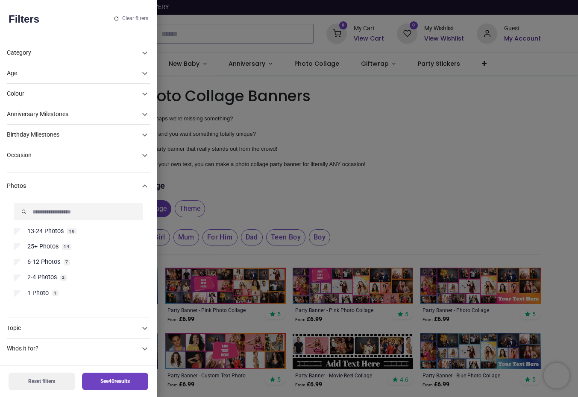
scroll to position [3, 0]
click at [48, 247] on span "25+ Photos" at bounding box center [42, 246] width 31 height 9
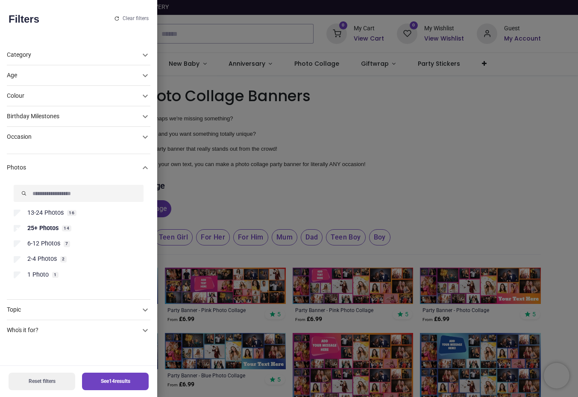
click at [375, 188] on div at bounding box center [289, 198] width 578 height 397
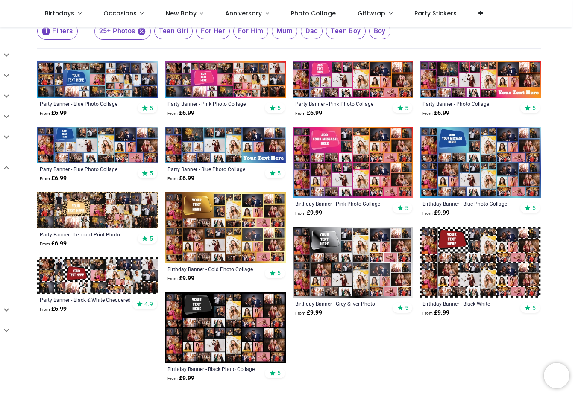
scroll to position [203, 0]
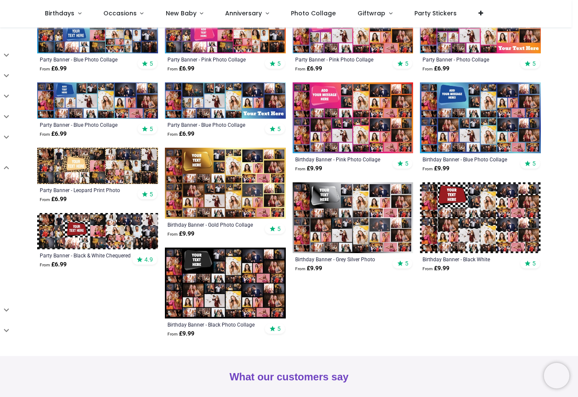
click at [71, 220] on img at bounding box center [97, 231] width 121 height 36
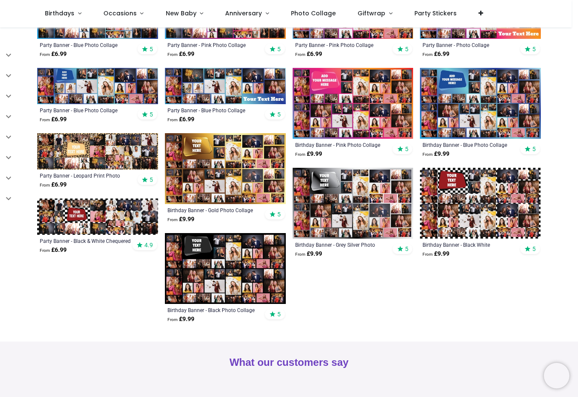
scroll to position [174, 0]
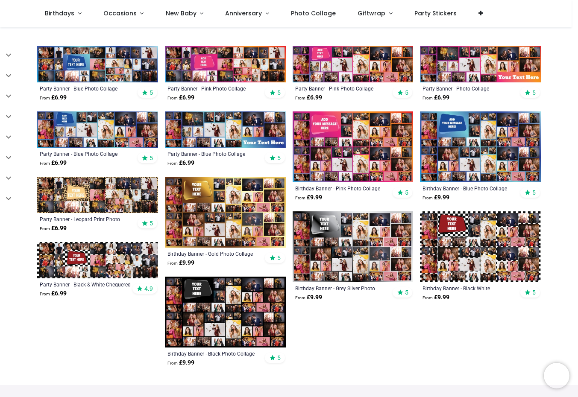
click at [461, 60] on img at bounding box center [480, 64] width 121 height 36
click at [465, 85] on div "Party Banner - Photo Collage From £ 6.99 5" at bounding box center [480, 93] width 121 height 22
click at [467, 68] on img at bounding box center [480, 64] width 121 height 36
click at [458, 88] on div "Party Banner - Photo Collage" at bounding box center [469, 88] width 93 height 7
click at [526, 60] on img at bounding box center [480, 64] width 121 height 36
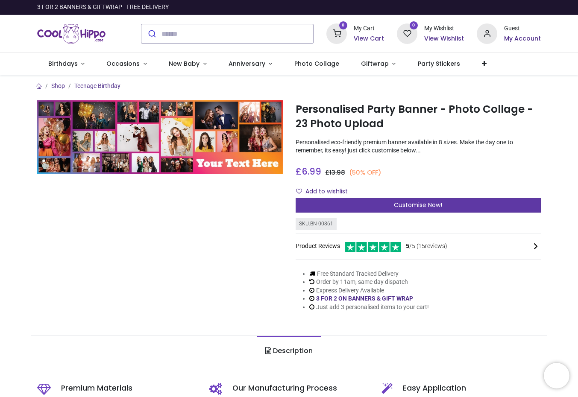
click at [385, 209] on div "Customise Now!" at bounding box center [419, 205] width 246 height 15
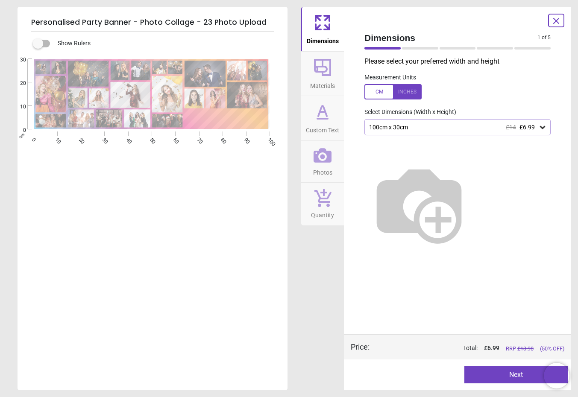
click at [327, 72] on icon at bounding box center [322, 67] width 21 height 21
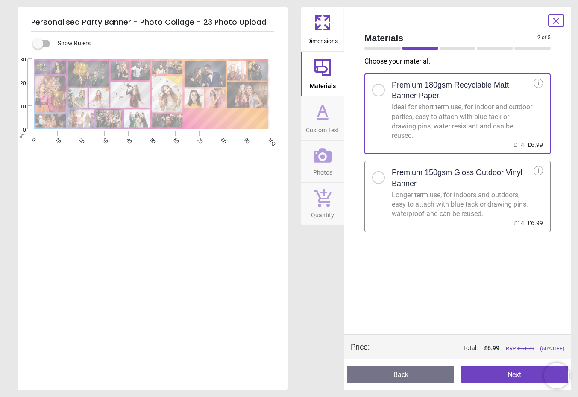
click at [319, 32] on icon at bounding box center [322, 22] width 21 height 21
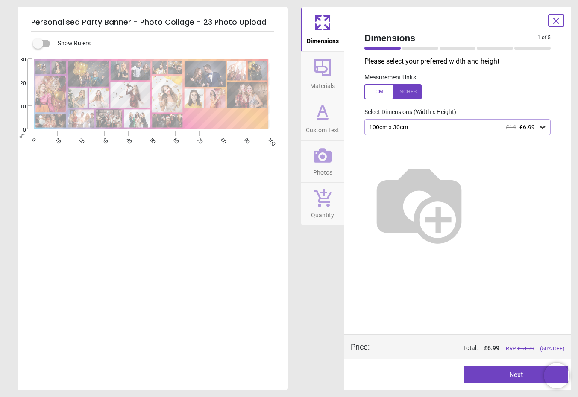
click at [442, 128] on div "100cm x 30cm £14 £6.99" at bounding box center [453, 127] width 170 height 7
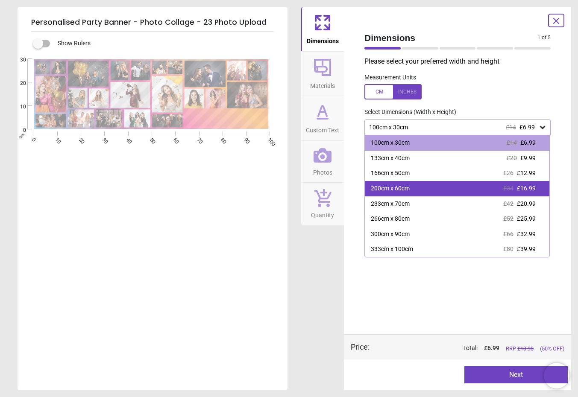
click at [460, 192] on div "200cm x 60cm £34 £16.99" at bounding box center [457, 188] width 185 height 15
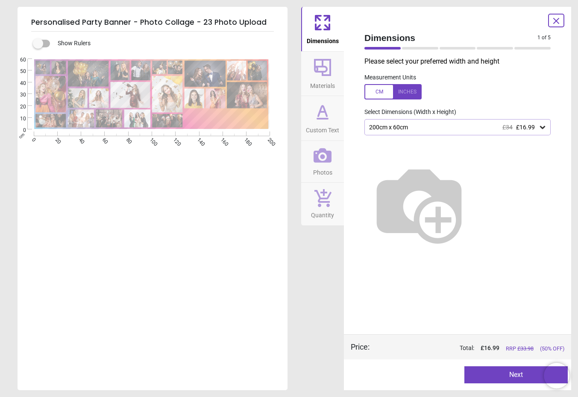
click at [220, 113] on div at bounding box center [226, 119] width 81 height 18
click at [329, 66] on icon at bounding box center [322, 67] width 21 height 21
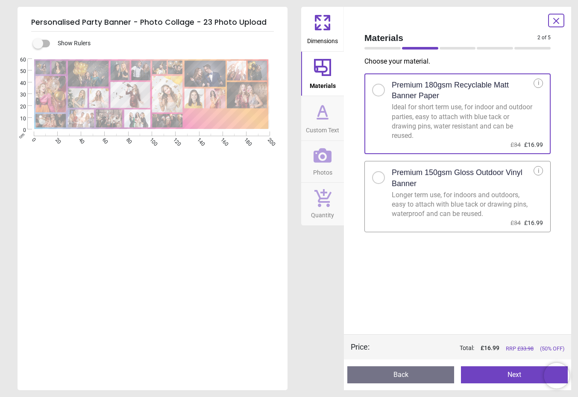
drag, startPoint x: 335, startPoint y: 114, endPoint x: 343, endPoint y: 115, distance: 7.3
click at [335, 114] on button "Custom Text" at bounding box center [322, 118] width 43 height 44
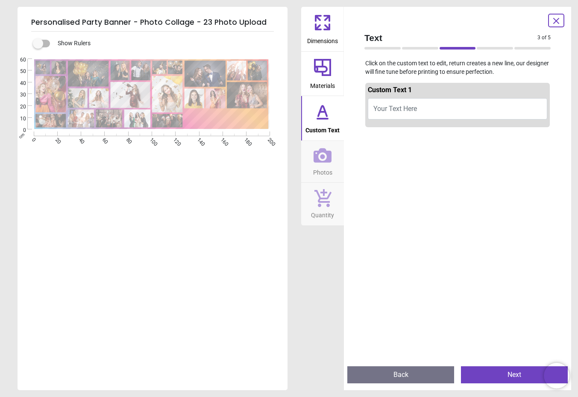
click at [441, 107] on button "Your Text Here" at bounding box center [457, 108] width 179 height 21
type textarea "**********"
click at [426, 154] on div at bounding box center [457, 331] width 185 height 397
click at [340, 122] on button "Custom Text" at bounding box center [322, 118] width 43 height 44
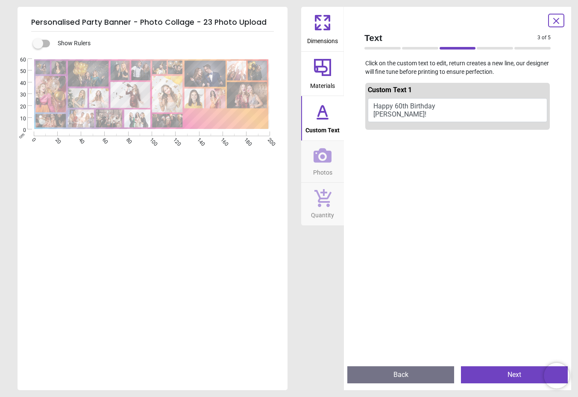
click at [325, 81] on span "Materials" at bounding box center [322, 84] width 25 height 13
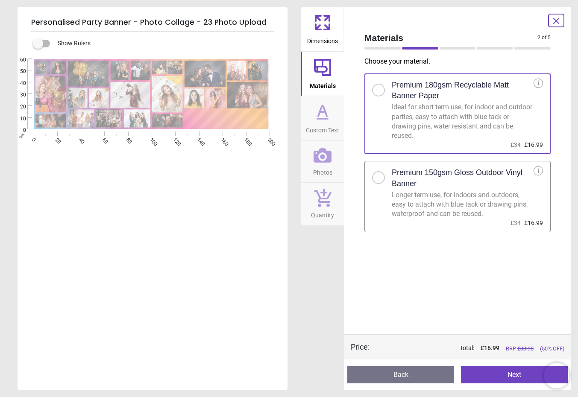
click at [327, 123] on span "Custom Text" at bounding box center [322, 128] width 33 height 13
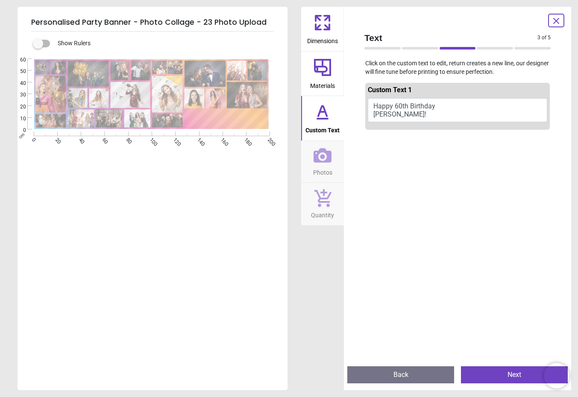
click at [446, 106] on button "Happy 60th Birthday Lesley!" at bounding box center [457, 110] width 179 height 24
click at [479, 53] on div "Text 3 of 5 3 of 6" at bounding box center [458, 41] width 200 height 29
click at [490, 43] on span "Text" at bounding box center [450, 38] width 173 height 12
click at [406, 115] on button "Happy 60th Birthday Lesley!" at bounding box center [457, 110] width 179 height 24
click at [468, 110] on button "Happy 60th Birthday Lesley!" at bounding box center [457, 110] width 179 height 24
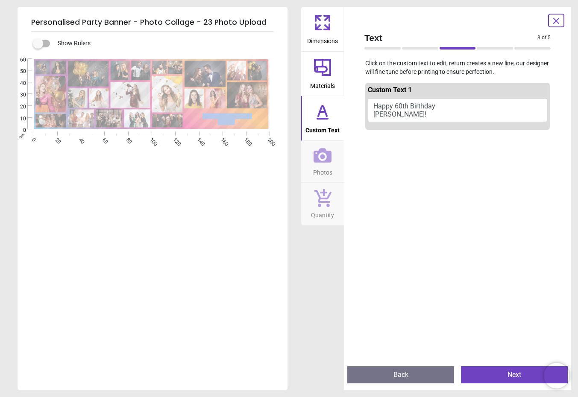
click at [295, 165] on div "**********" at bounding box center [289, 198] width 578 height 397
click at [329, 172] on span "Photos" at bounding box center [322, 170] width 19 height 13
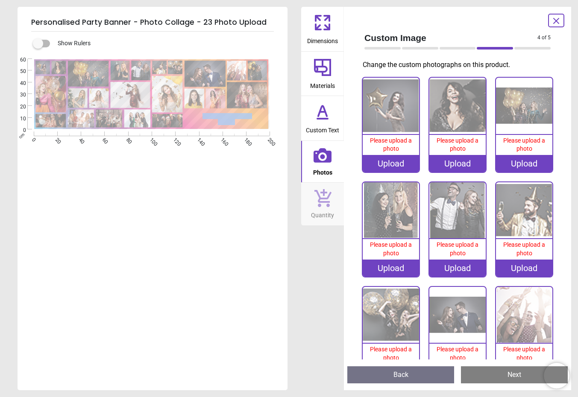
click at [330, 215] on span "Quantity" at bounding box center [322, 213] width 23 height 13
click at [325, 165] on span "Photos" at bounding box center [322, 170] width 19 height 13
click at [323, 192] on icon at bounding box center [322, 198] width 17 height 18
click at [323, 187] on button "Quantity" at bounding box center [322, 204] width 43 height 43
drag, startPoint x: 324, startPoint y: 138, endPoint x: 325, endPoint y: 113, distance: 25.2
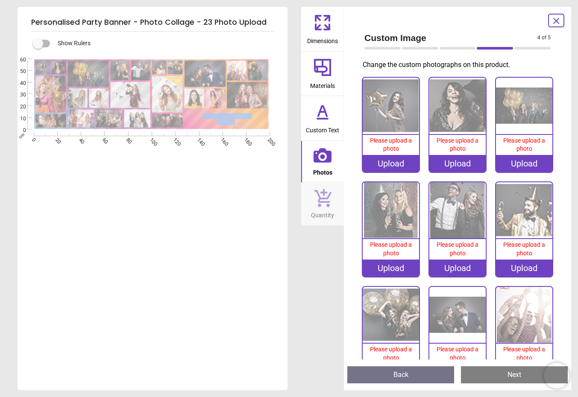
click at [324, 138] on button "Custom Text" at bounding box center [322, 118] width 43 height 44
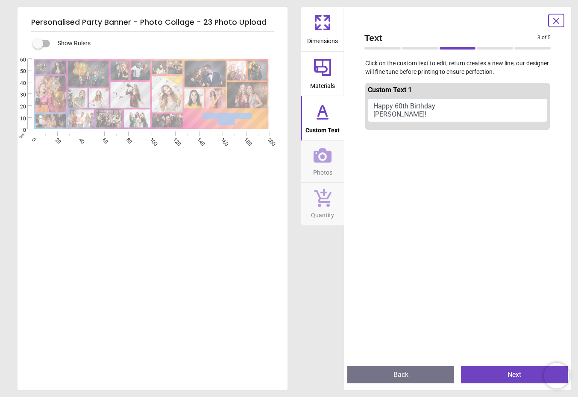
click at [326, 94] on button "Materials" at bounding box center [322, 74] width 43 height 44
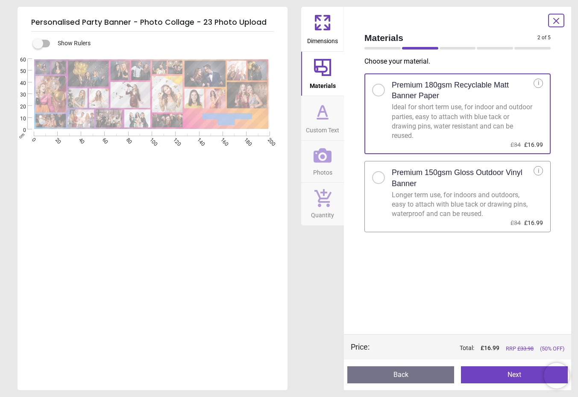
click at [328, 79] on span "Materials" at bounding box center [323, 84] width 26 height 13
click at [328, 60] on icon at bounding box center [322, 67] width 17 height 17
click at [327, 41] on span "Dimensions" at bounding box center [322, 39] width 31 height 13
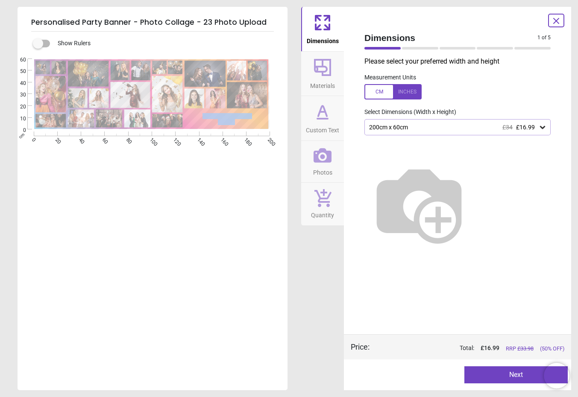
click at [327, 18] on icon at bounding box center [326, 18] width 5 height 5
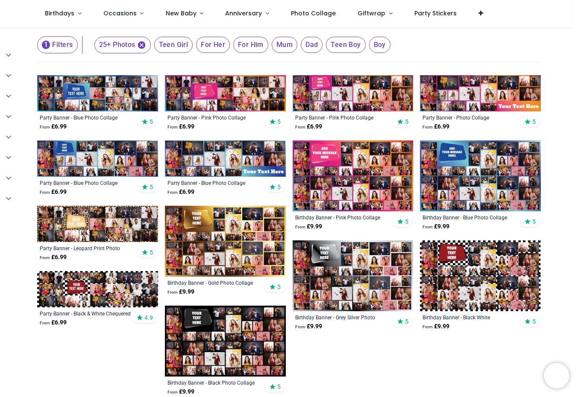
scroll to position [298, 0]
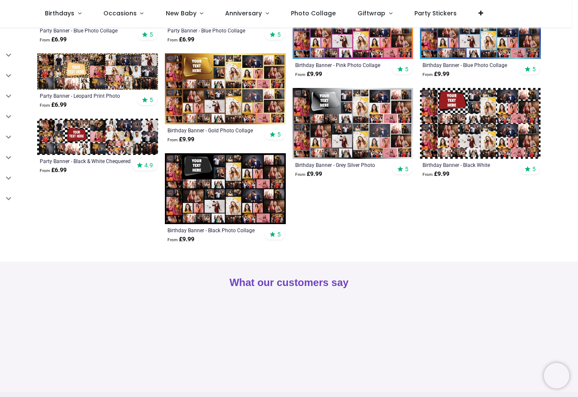
click at [264, 187] on img at bounding box center [225, 188] width 121 height 71
click at [266, 182] on img at bounding box center [225, 188] width 121 height 71
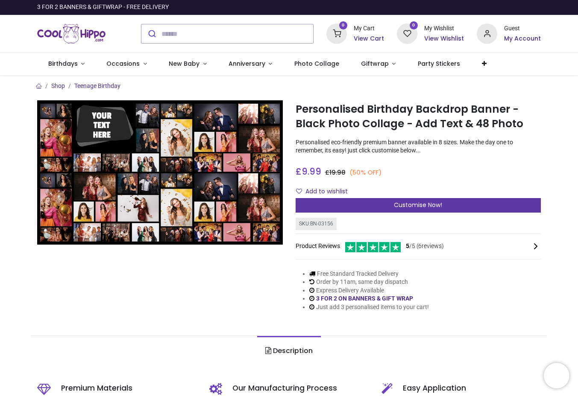
click at [387, 212] on div "Customise Now!" at bounding box center [419, 205] width 246 height 15
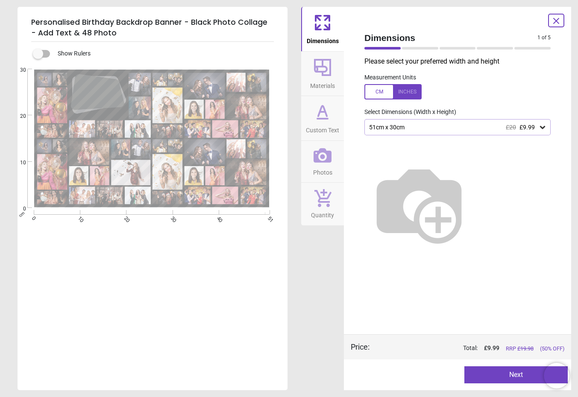
click at [397, 128] on div "51cm x 30cm £20 £9.99" at bounding box center [453, 127] width 170 height 7
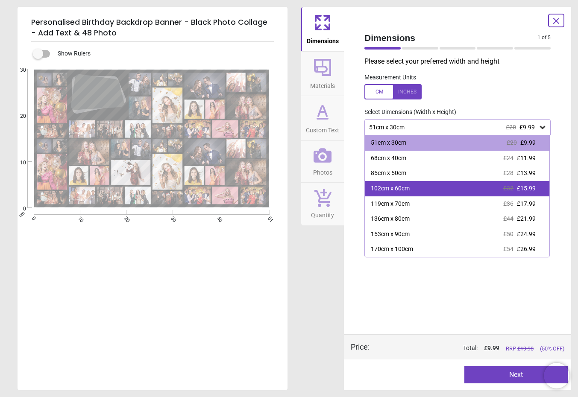
click at [458, 192] on div "102cm x 60cm £32 £15.99" at bounding box center [457, 188] width 185 height 15
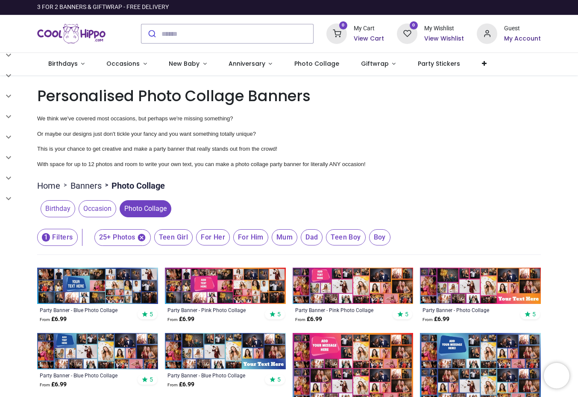
click at [90, 211] on span "Occasion" at bounding box center [98, 208] width 38 height 17
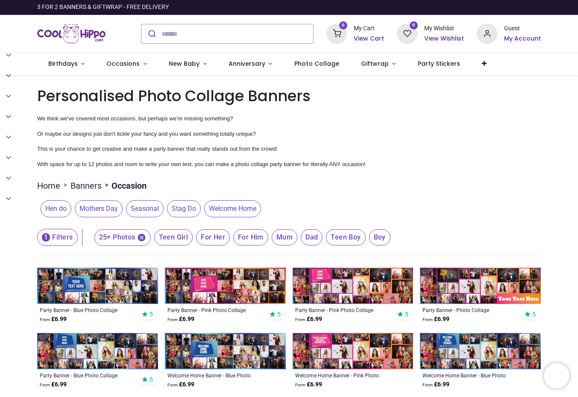
click at [46, 211] on span "Hen do" at bounding box center [56, 208] width 31 height 17
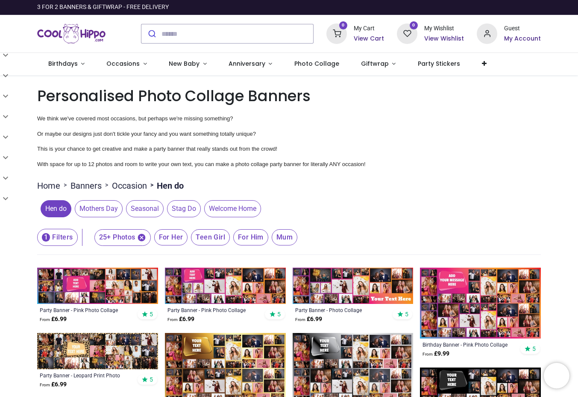
click at [63, 209] on span "Hen do" at bounding box center [56, 208] width 31 height 17
